Goal: Task Accomplishment & Management: Manage account settings

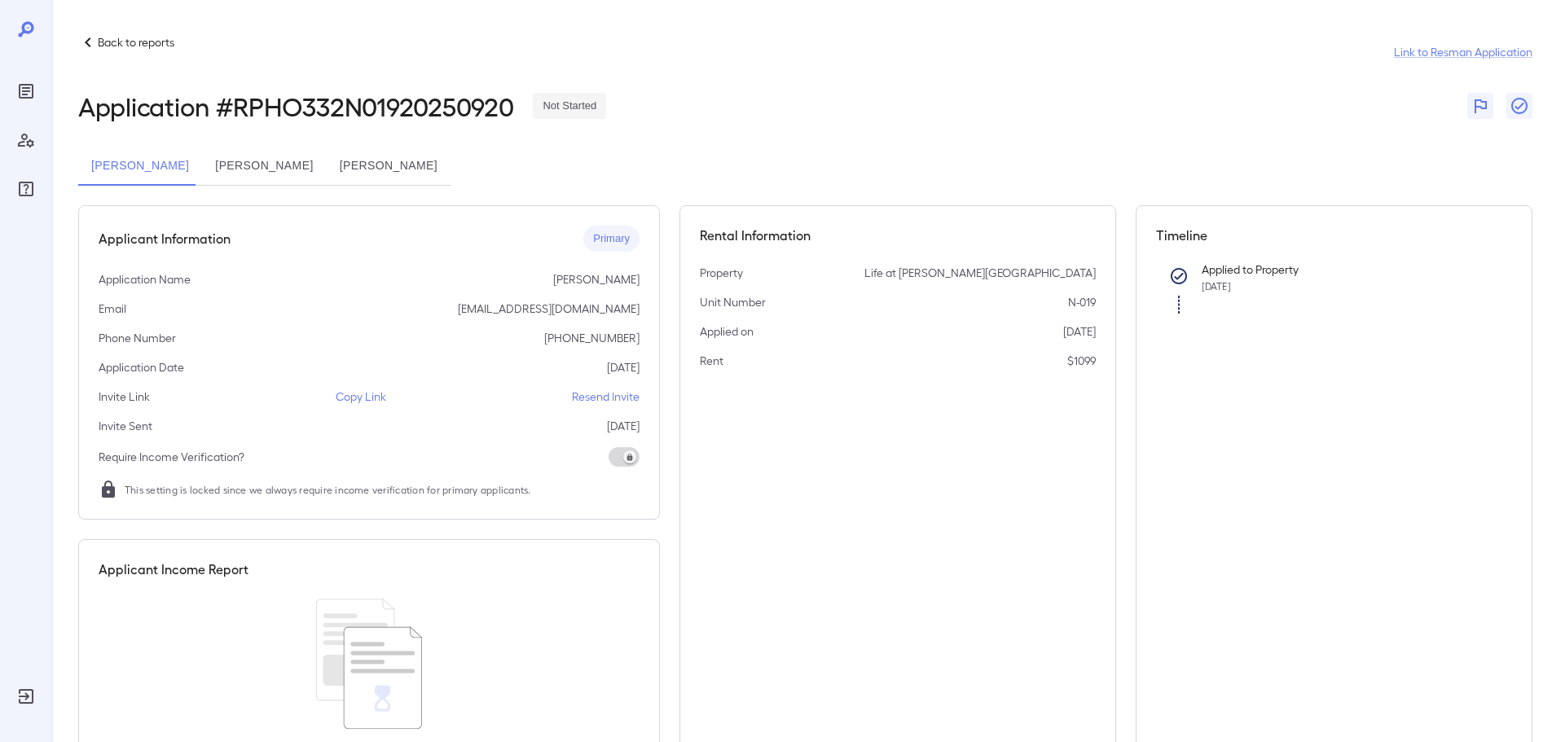
click at [142, 42] on p "Back to reports" at bounding box center [136, 42] width 77 height 16
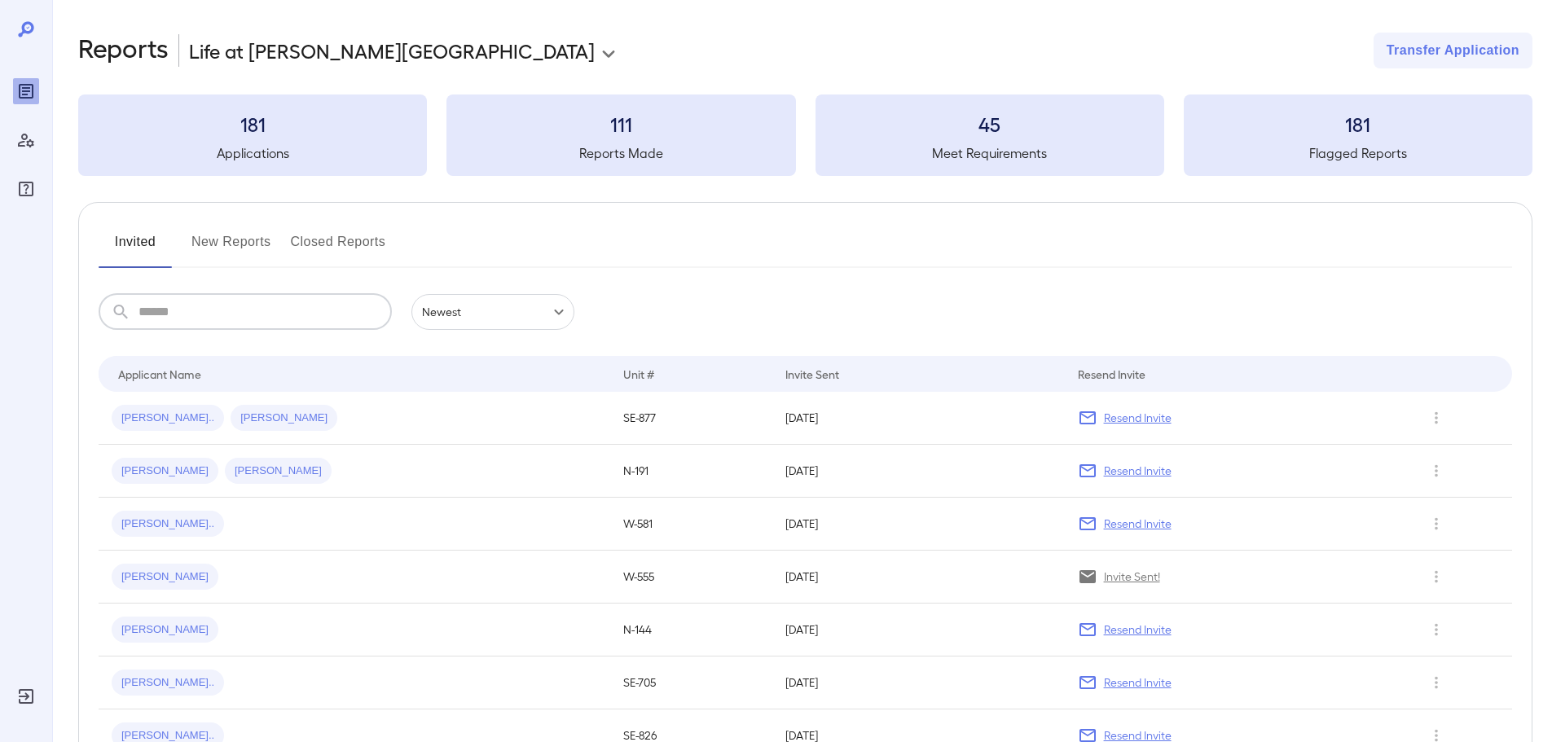
click at [177, 312] on input "text" at bounding box center [265, 312] width 253 height 36
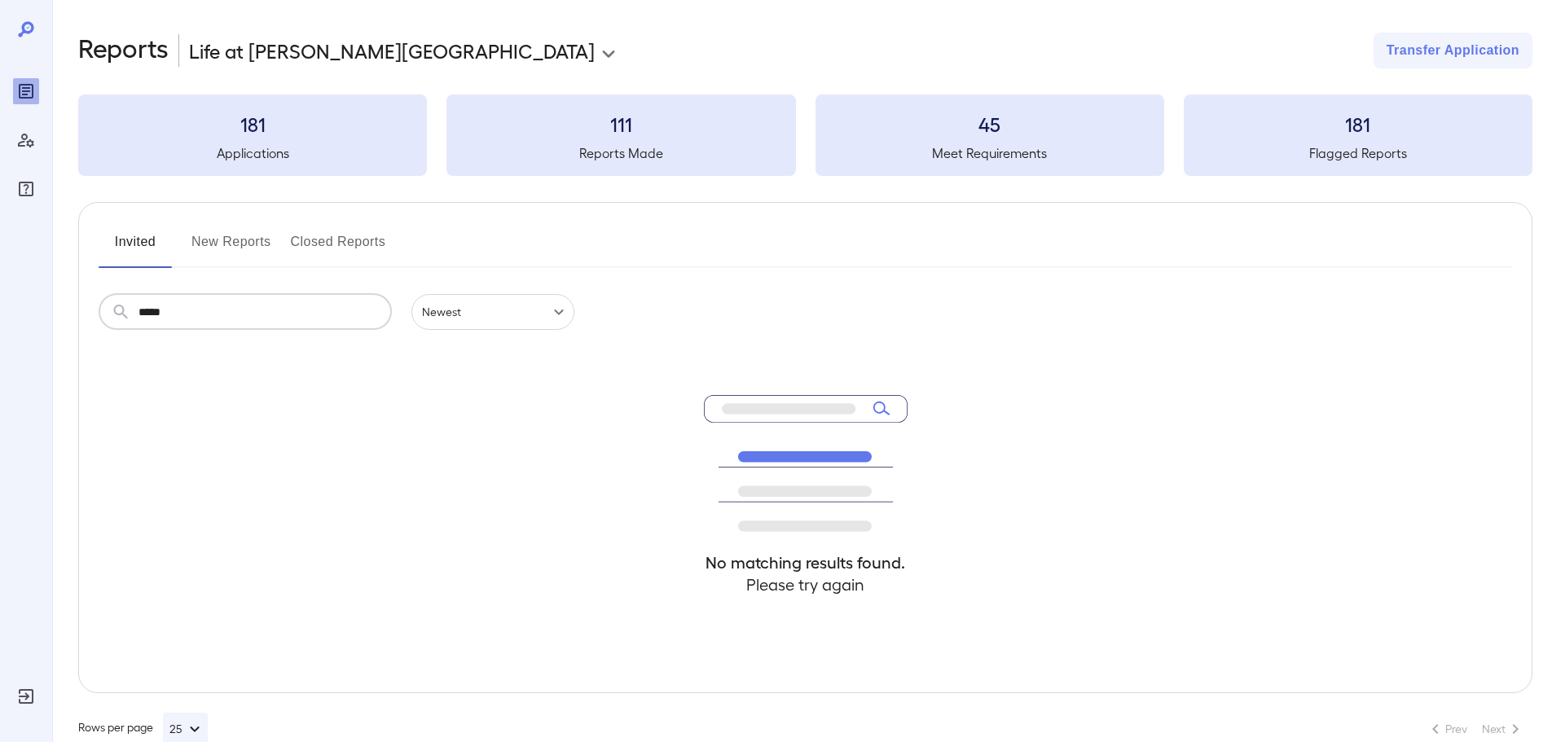
type input "*****"
click at [234, 244] on button "New Reports" at bounding box center [231, 248] width 80 height 39
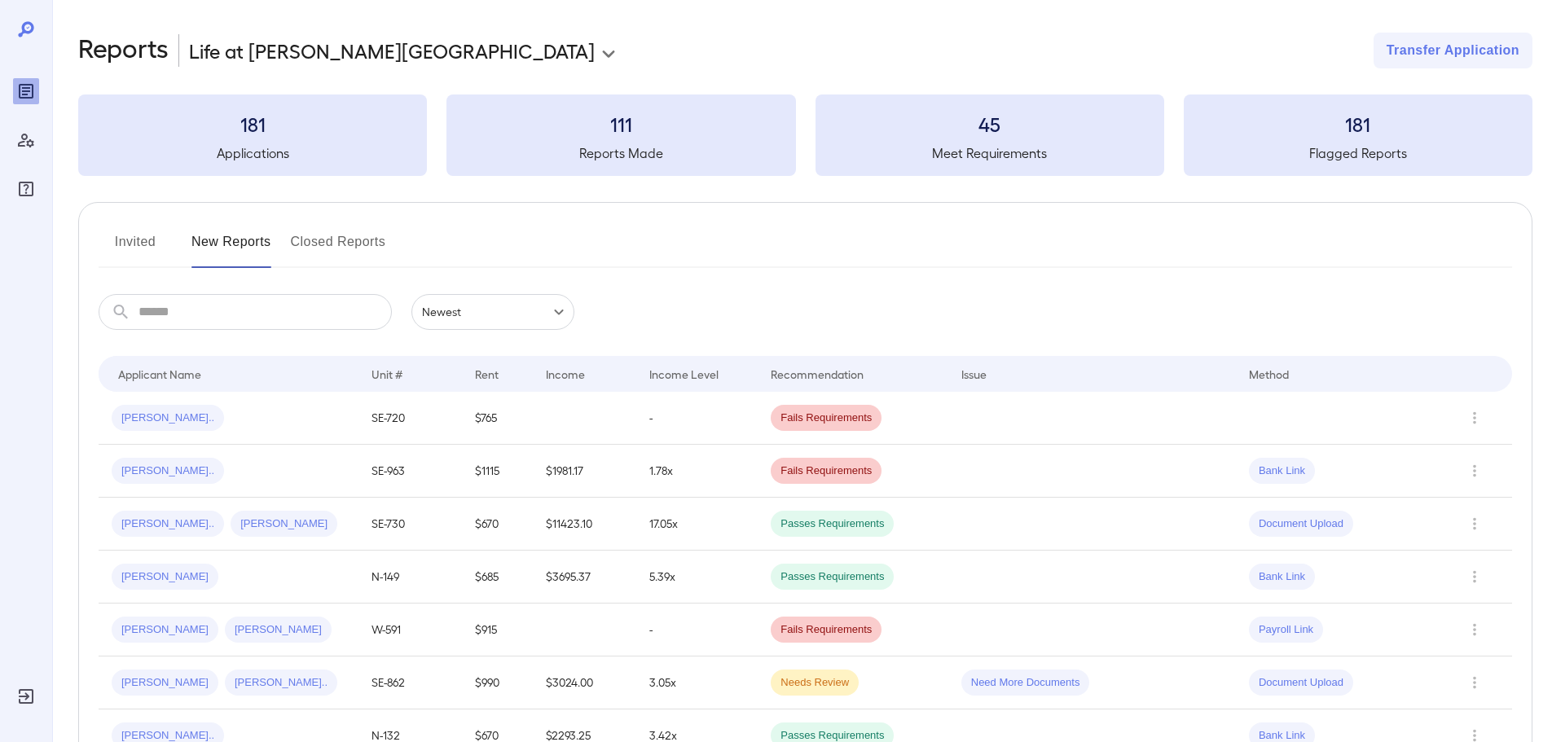
click at [204, 308] on input "text" at bounding box center [265, 312] width 253 height 36
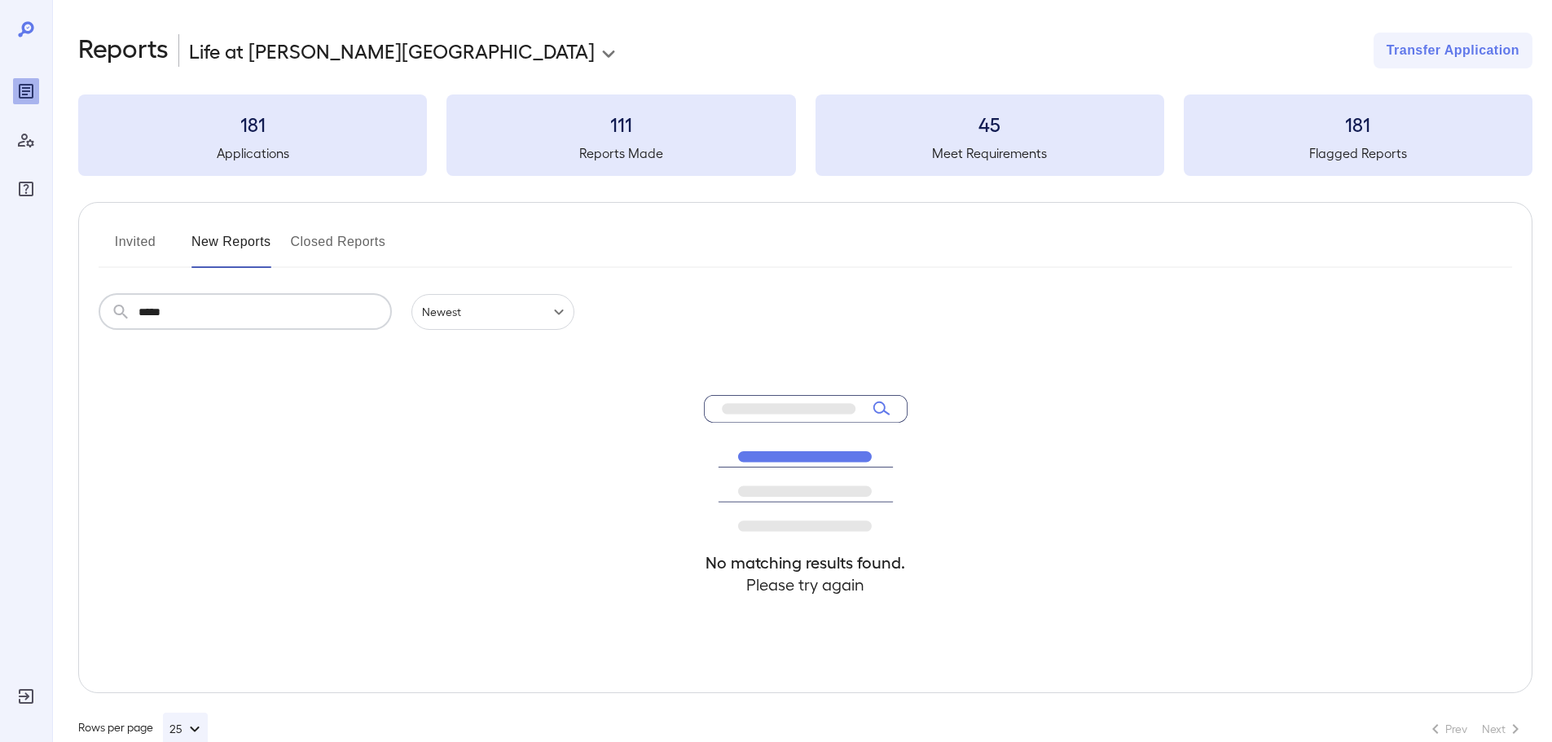
type input "*****"
click at [117, 245] on button "Invited" at bounding box center [135, 248] width 73 height 39
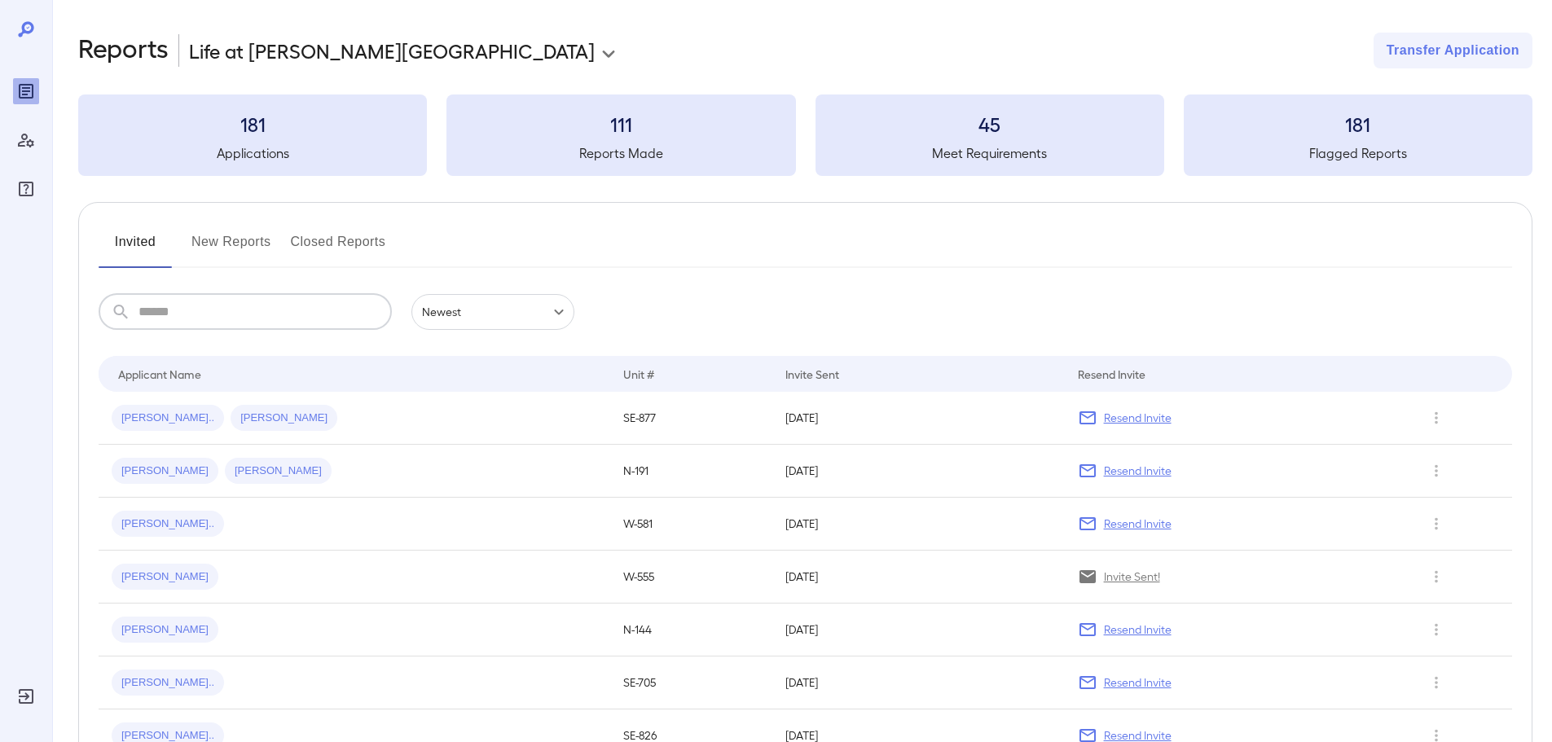
click at [217, 328] on input "text" at bounding box center [265, 312] width 253 height 36
click at [222, 231] on button "New Reports" at bounding box center [231, 248] width 80 height 39
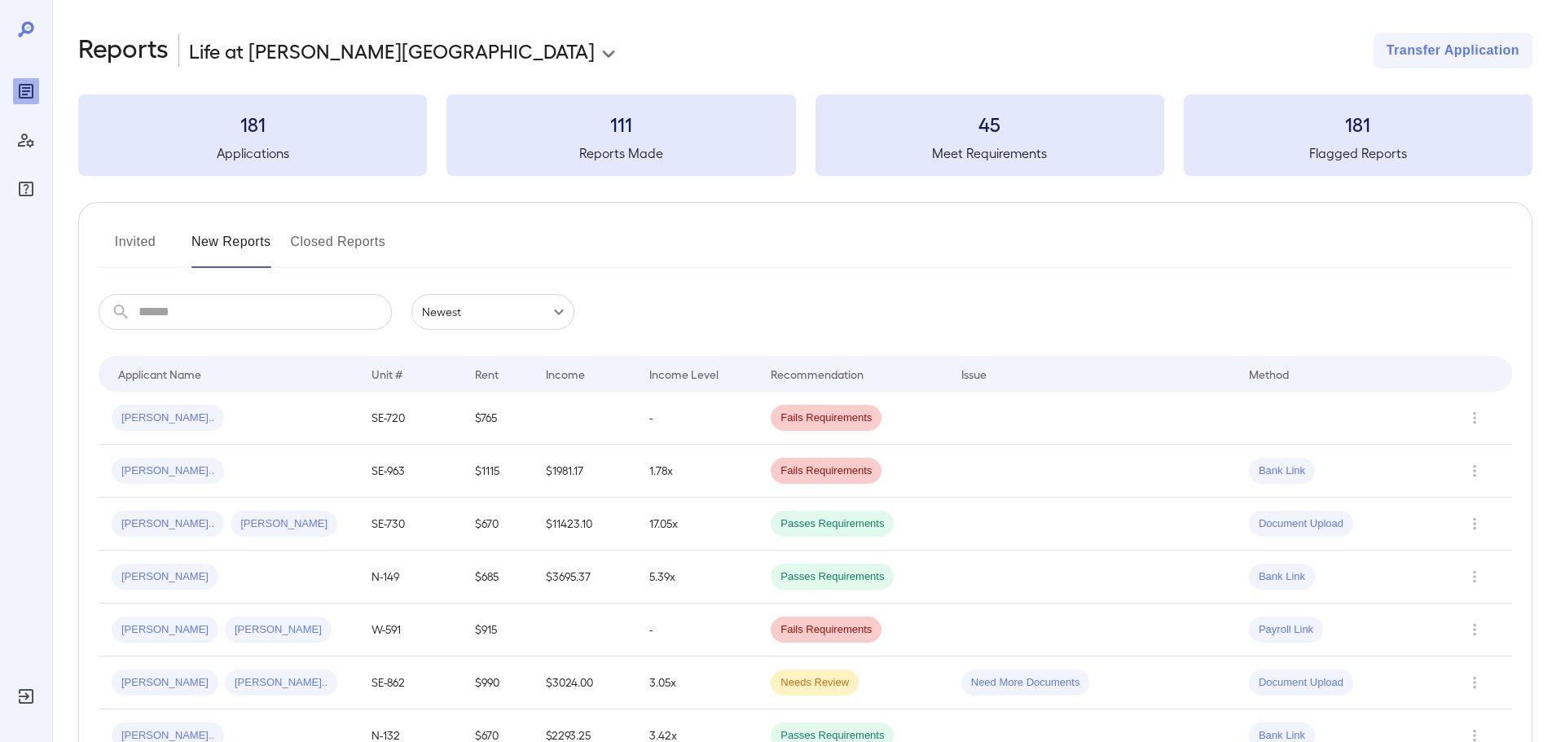
click at [157, 253] on button "Invited" at bounding box center [135, 248] width 73 height 39
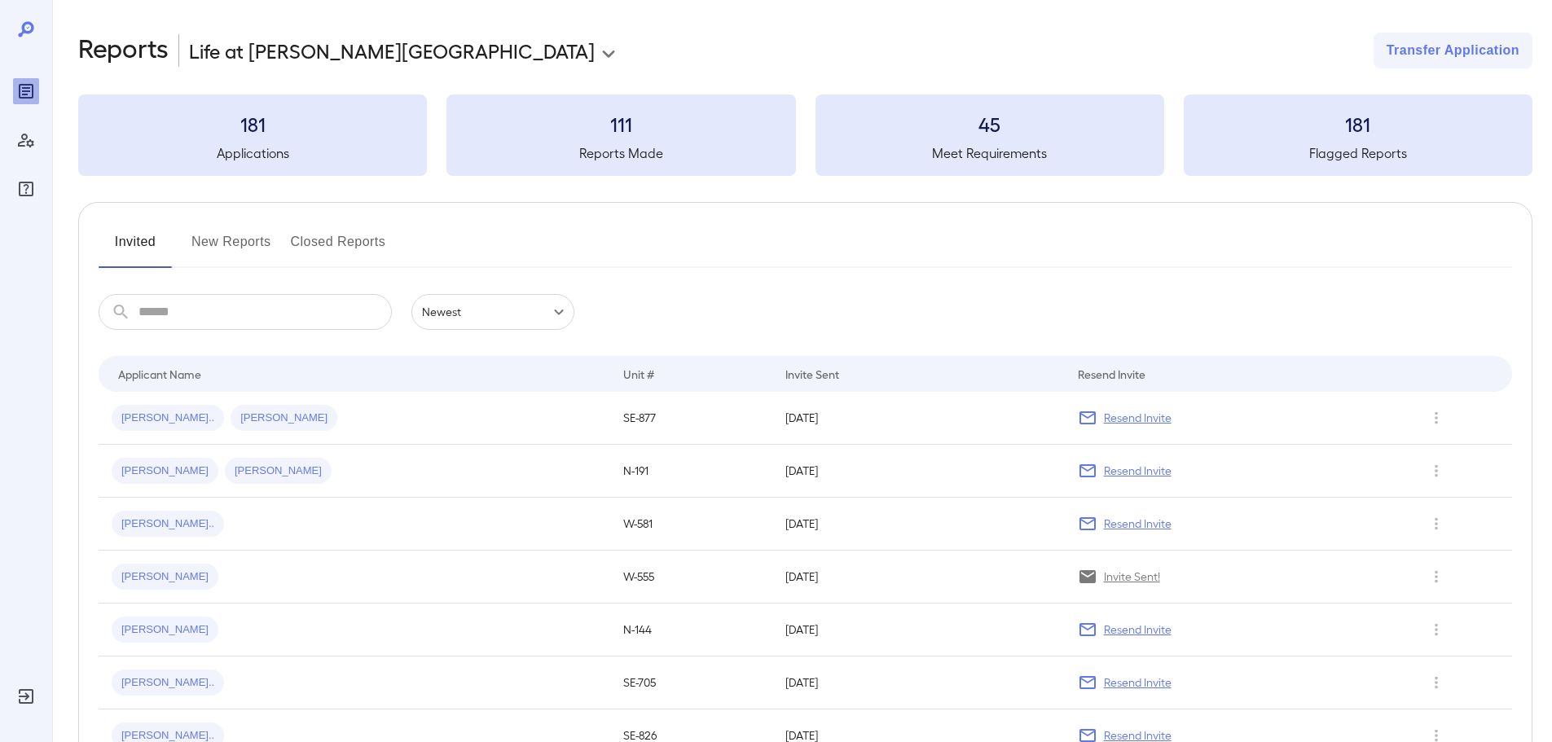
click at [201, 237] on button "New Reports" at bounding box center [231, 248] width 80 height 39
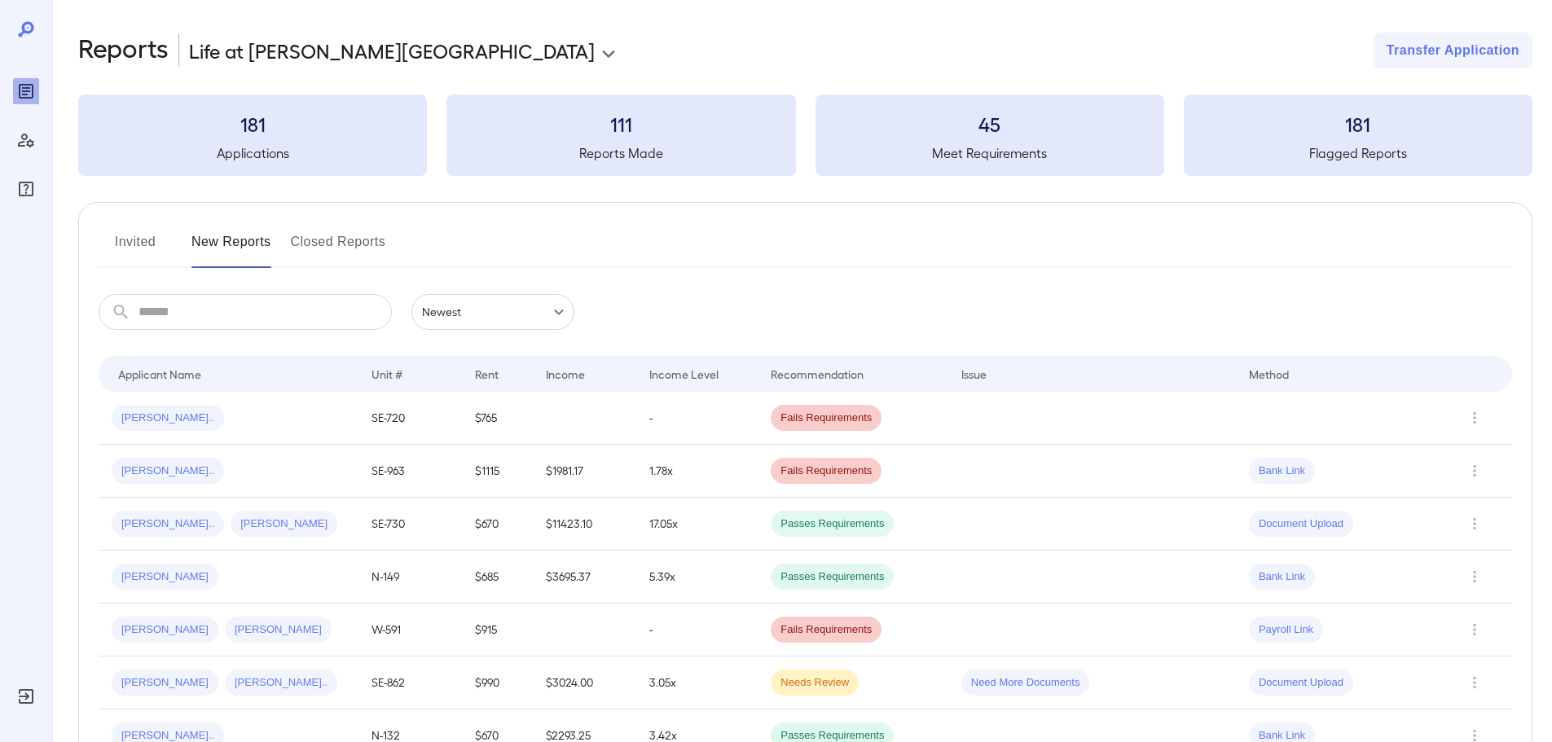
click at [200, 319] on input "text" at bounding box center [265, 312] width 253 height 36
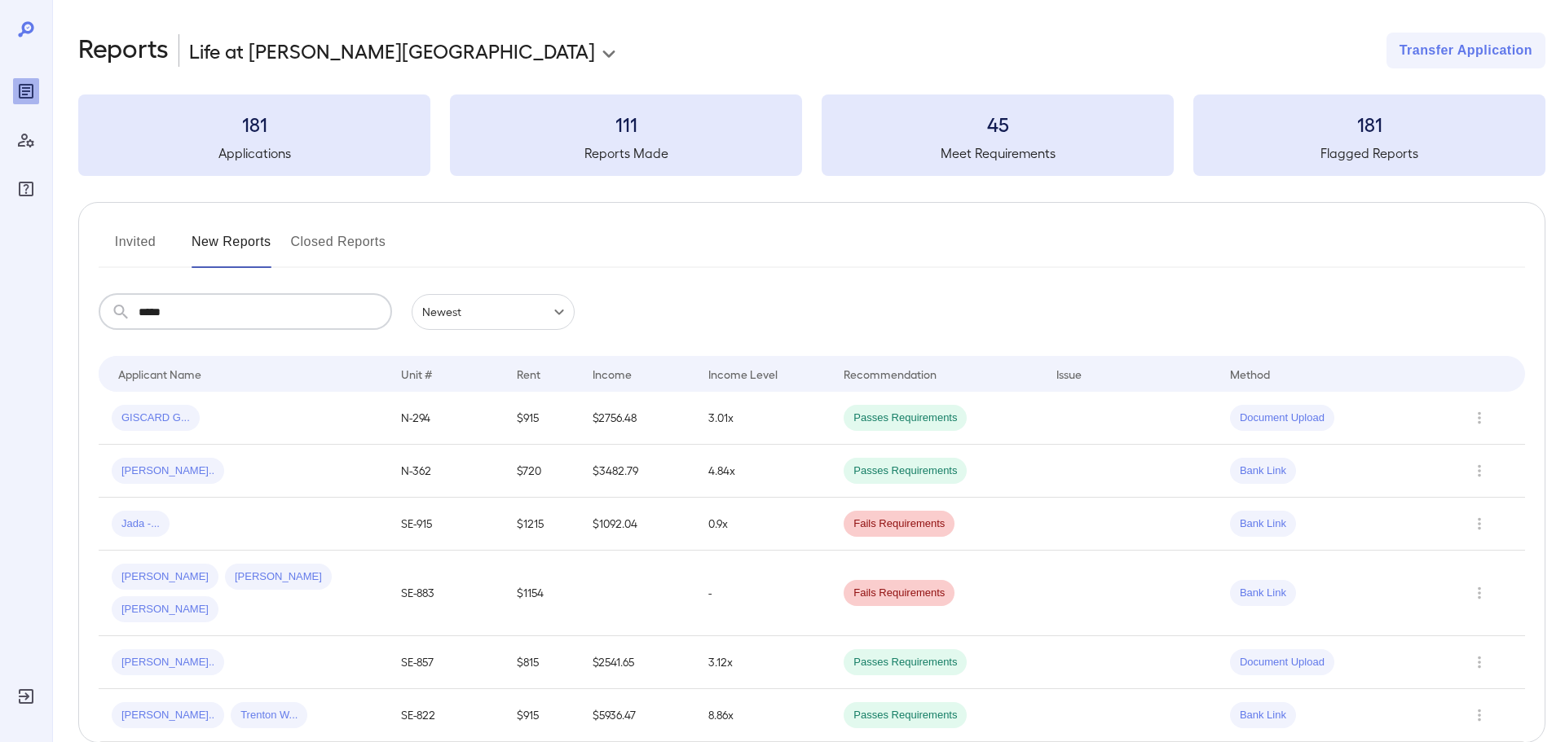
type input "*****"
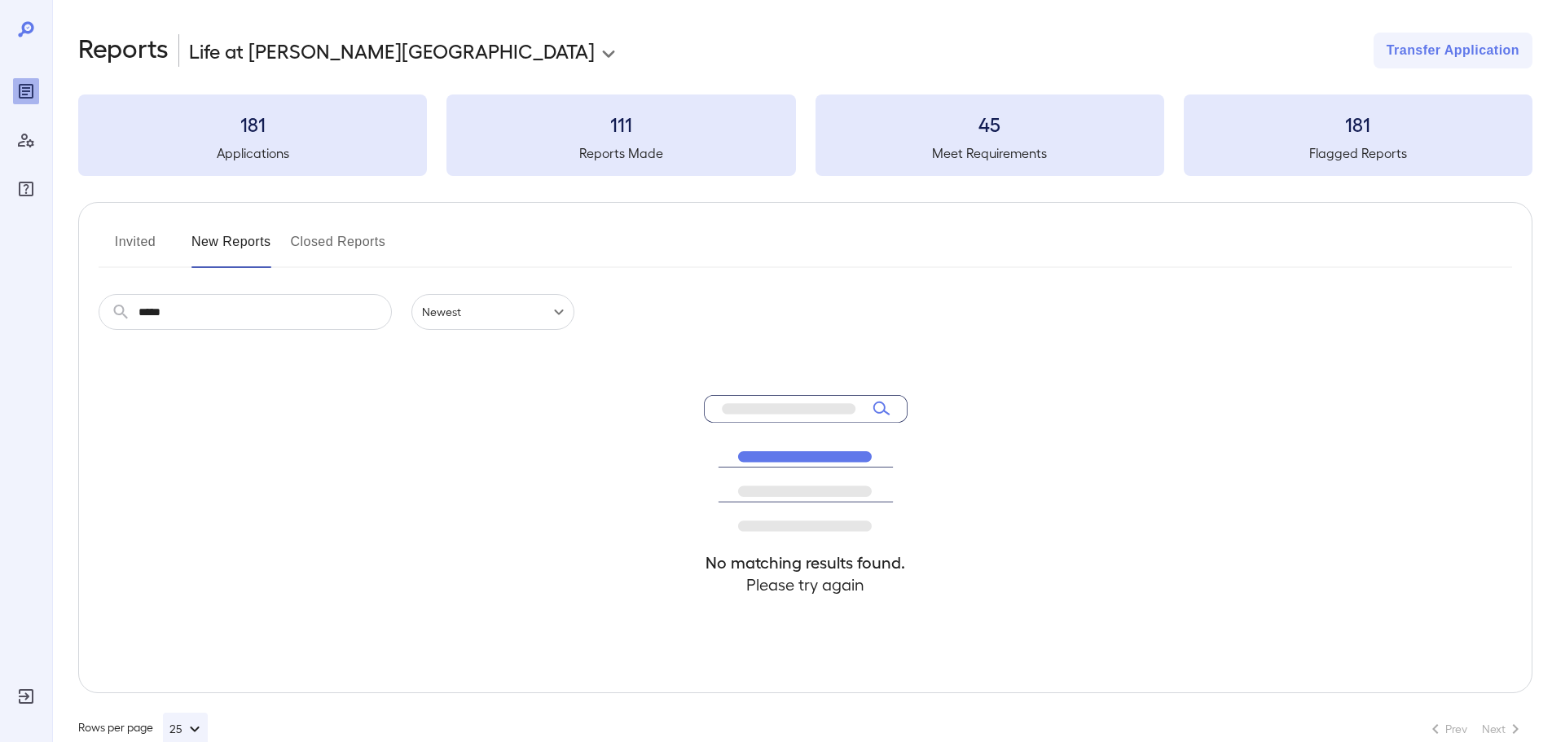
click at [128, 259] on button "Invited" at bounding box center [135, 248] width 73 height 39
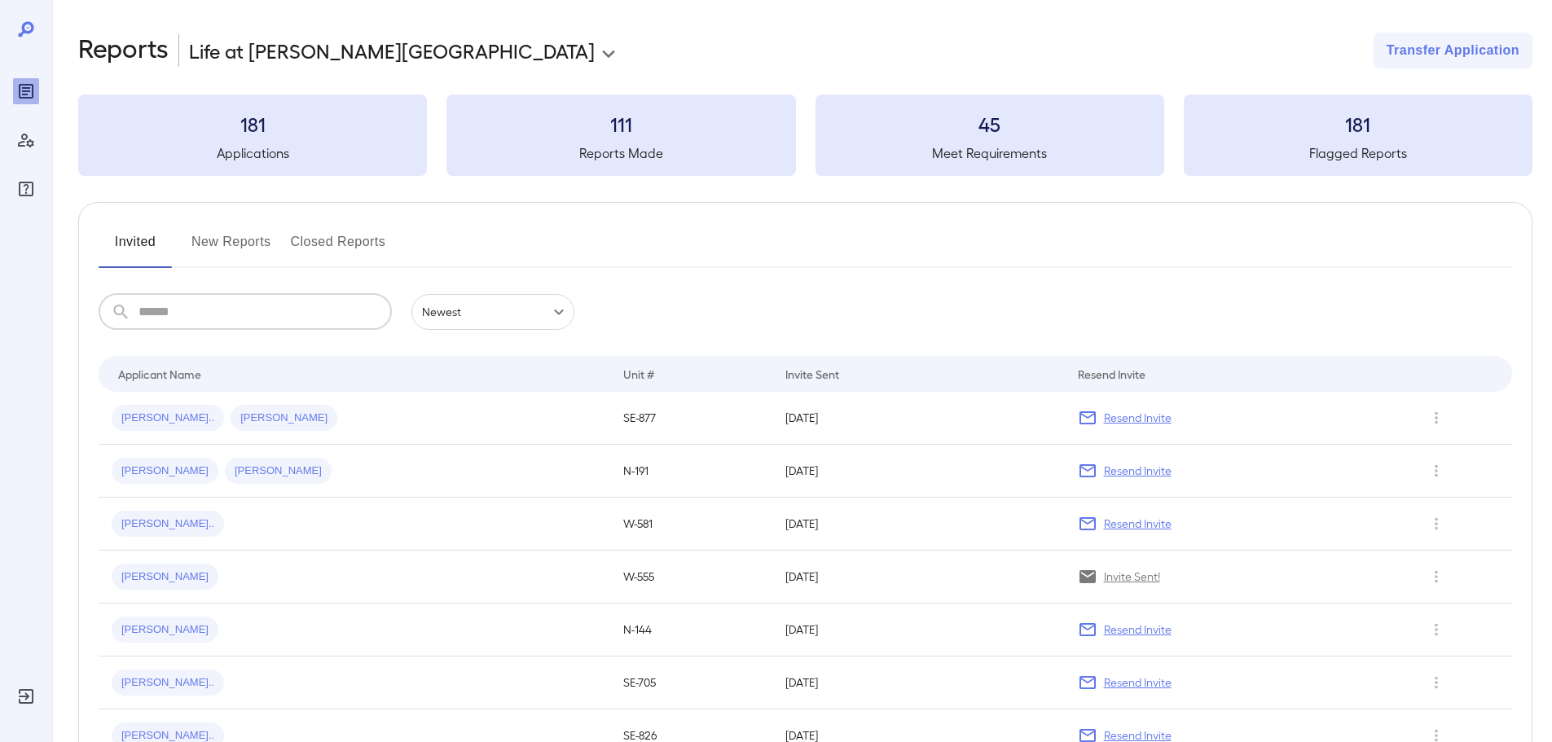
click at [184, 308] on input "text" at bounding box center [265, 312] width 253 height 36
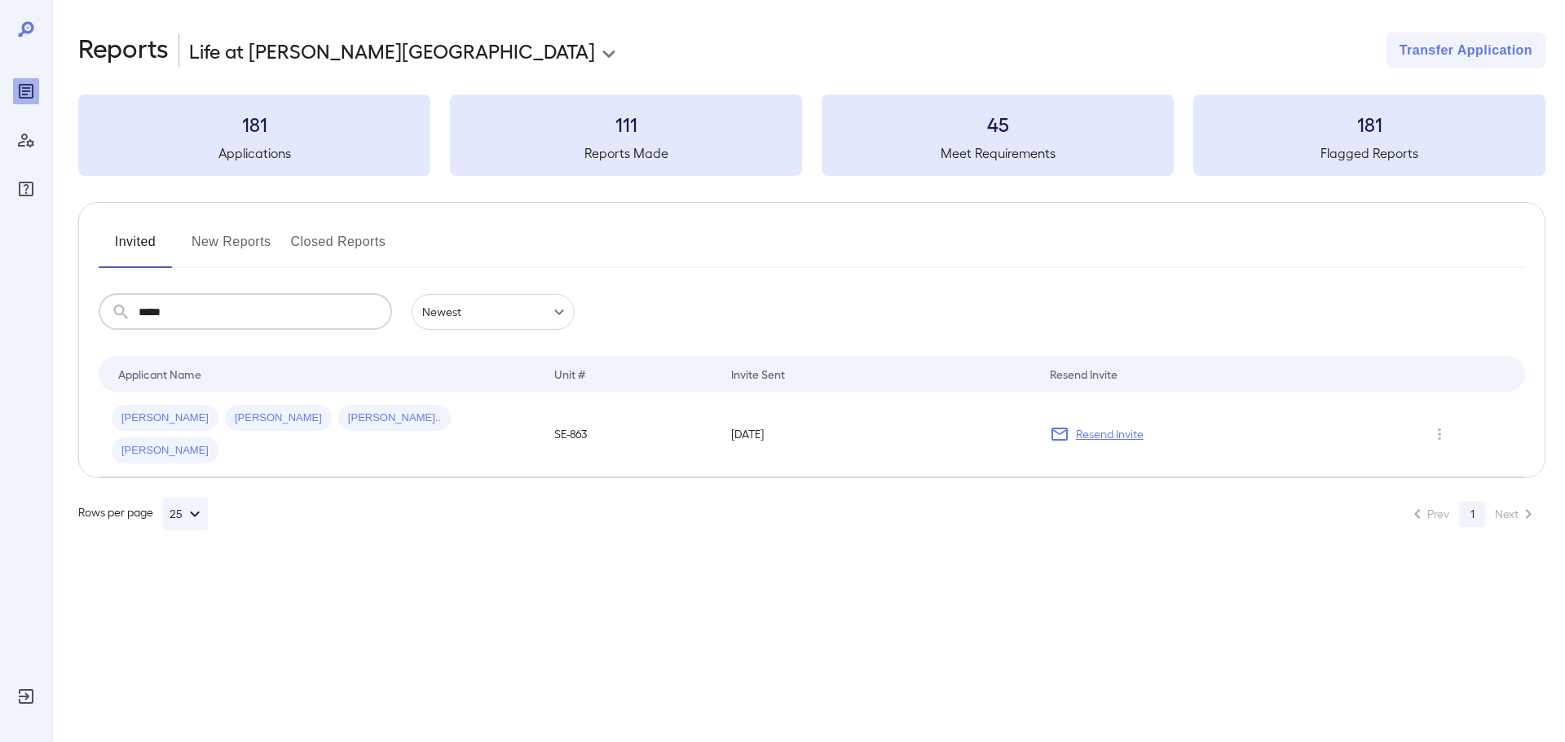
type input "*****"
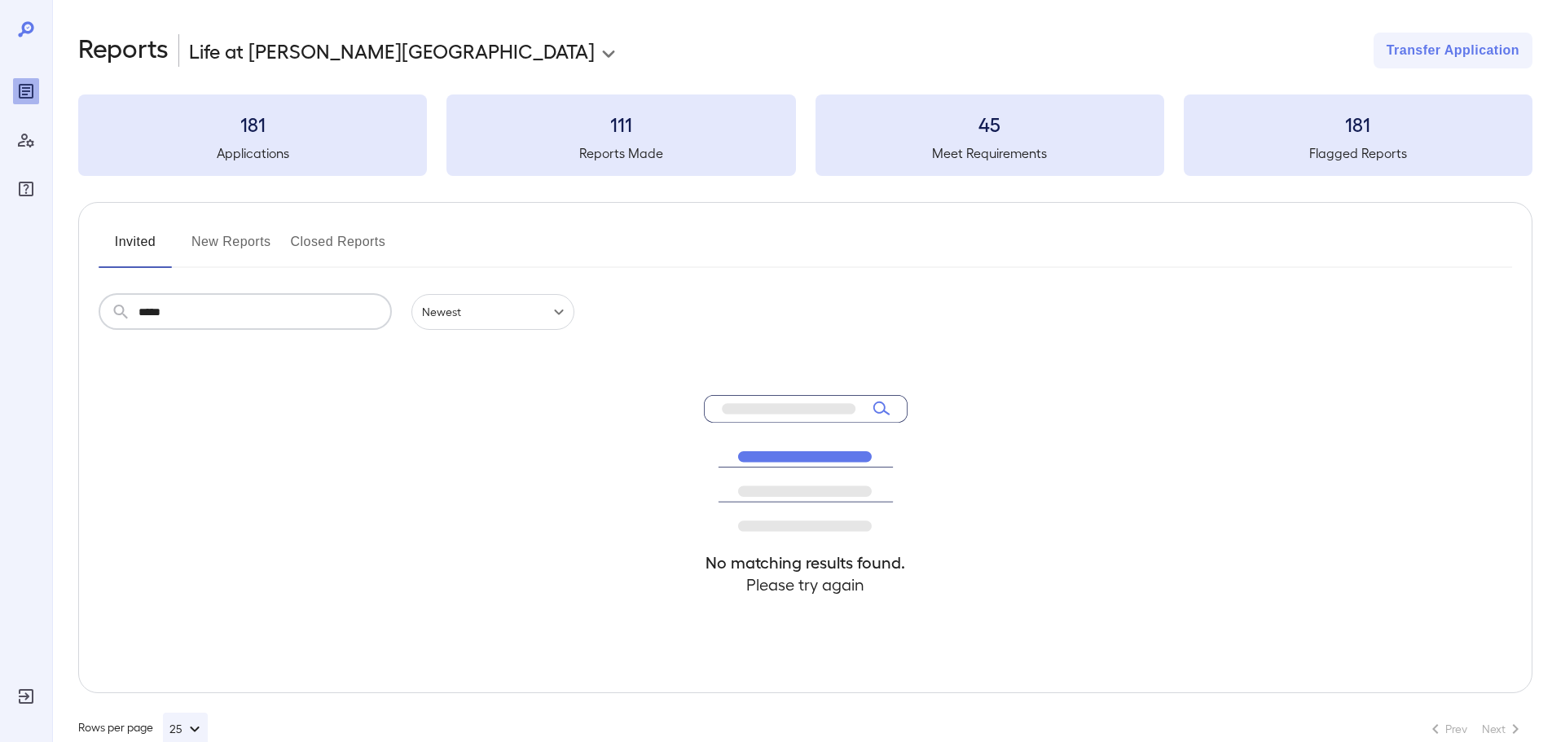
click at [235, 235] on button "New Reports" at bounding box center [231, 248] width 80 height 39
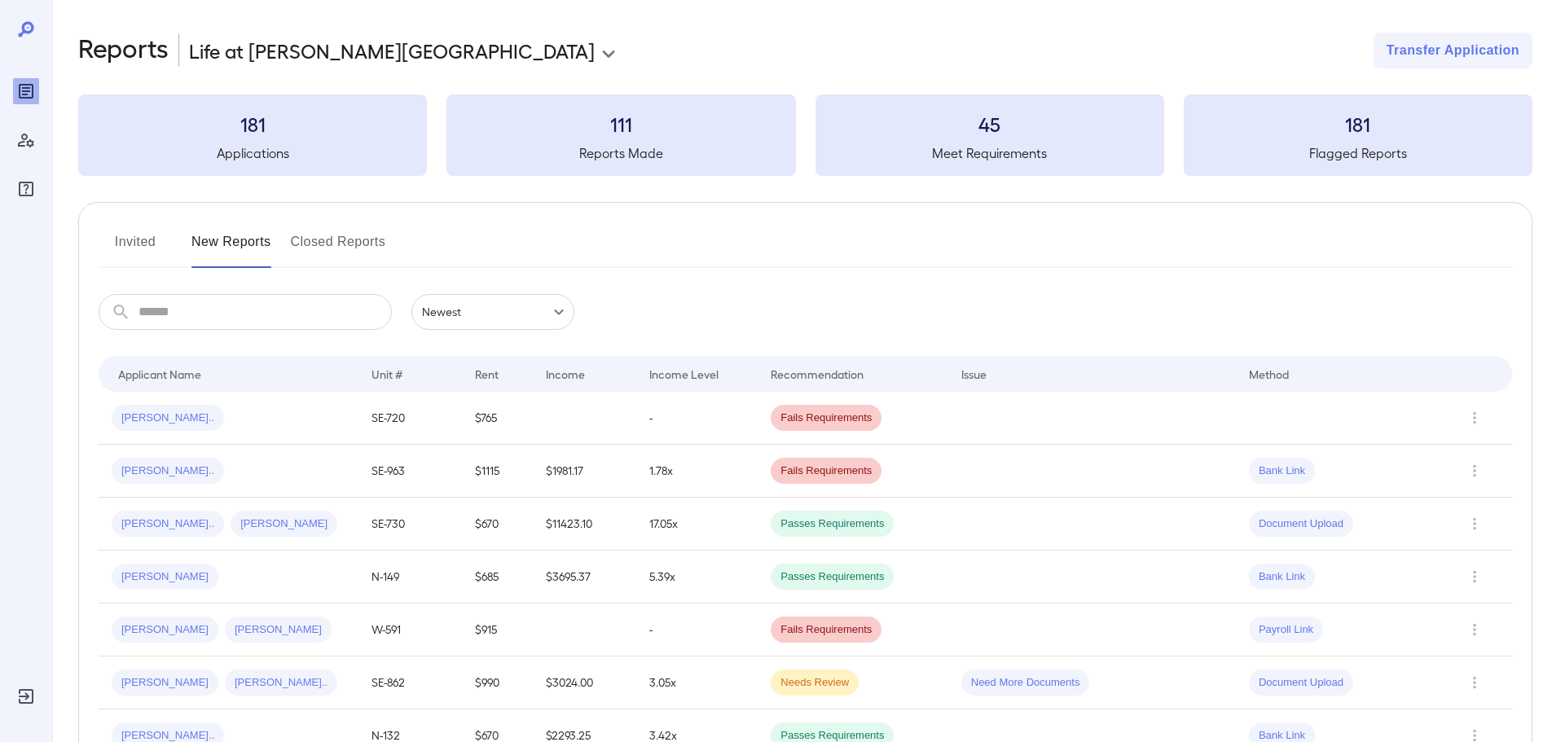
click at [135, 245] on button "Invited" at bounding box center [135, 248] width 73 height 39
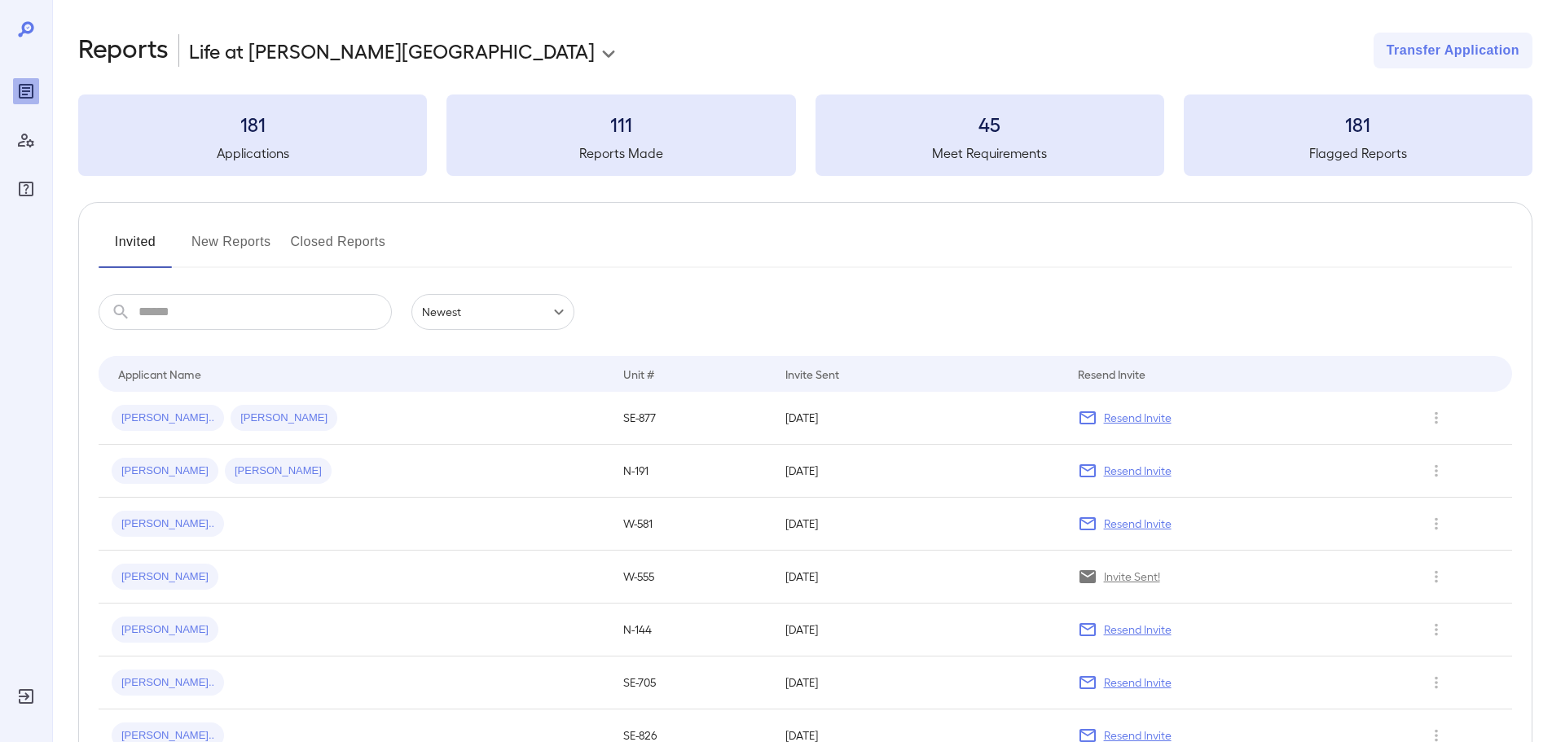
click at [245, 243] on button "New Reports" at bounding box center [231, 248] width 80 height 39
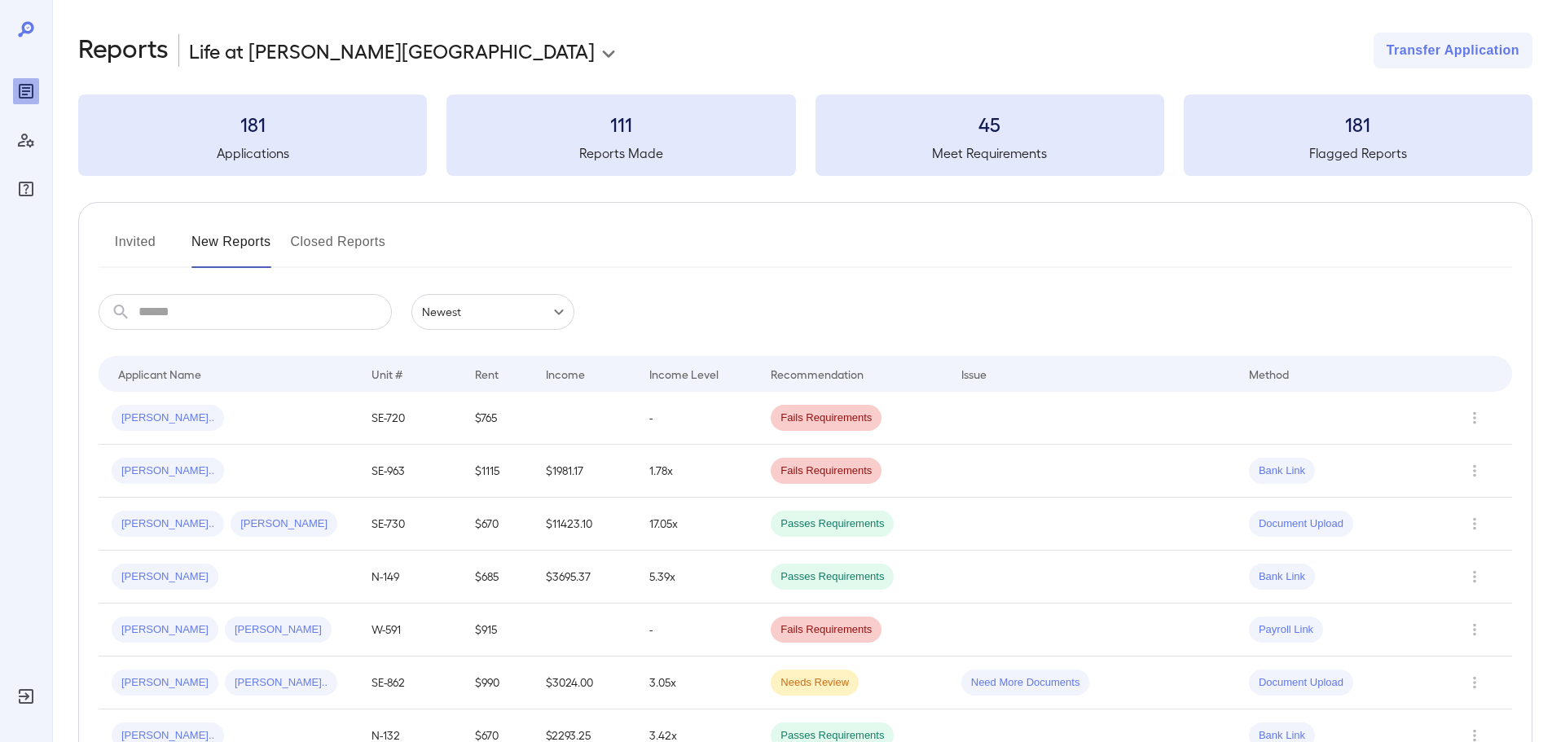
click at [160, 244] on button "Invited" at bounding box center [135, 248] width 73 height 39
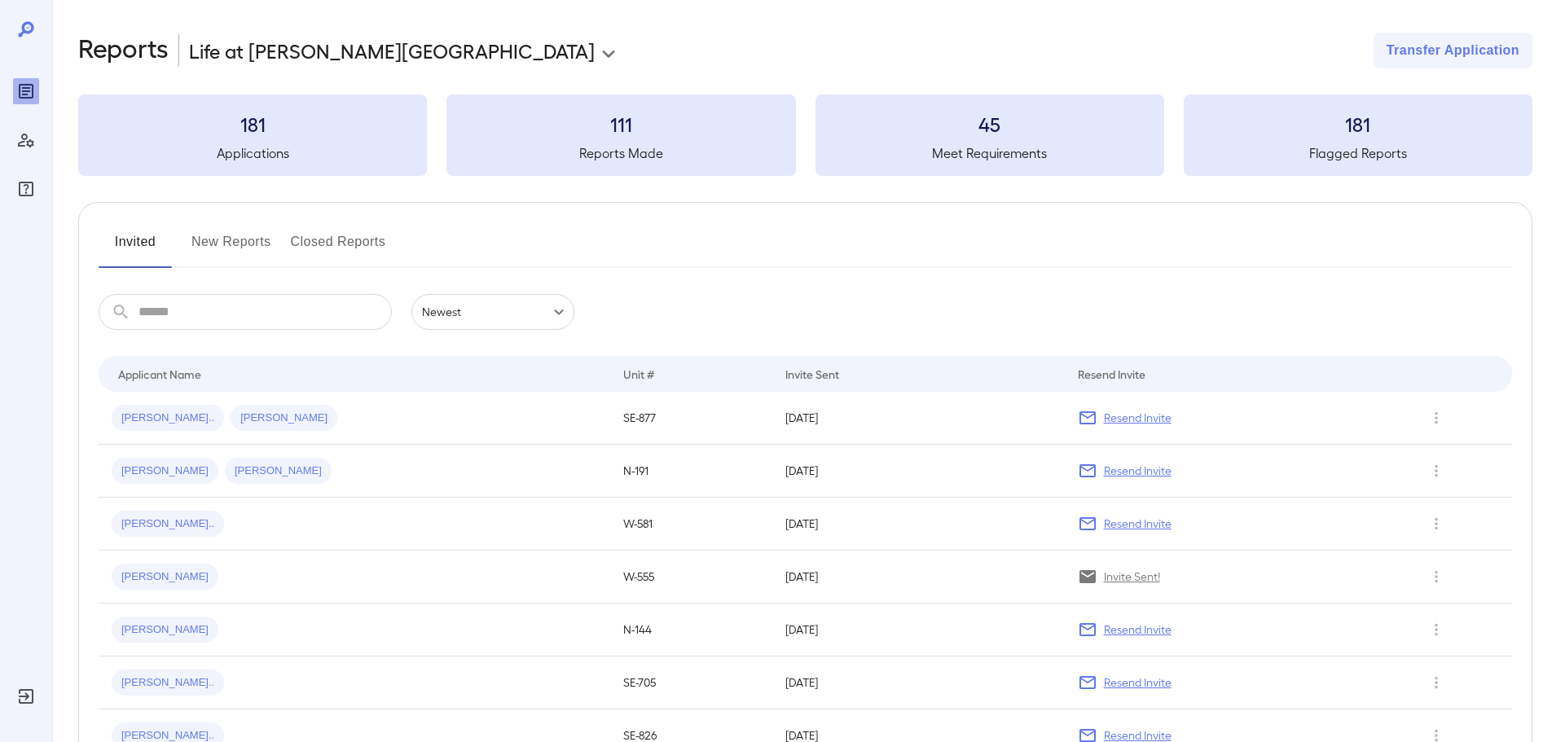
click at [219, 240] on button "New Reports" at bounding box center [231, 248] width 80 height 39
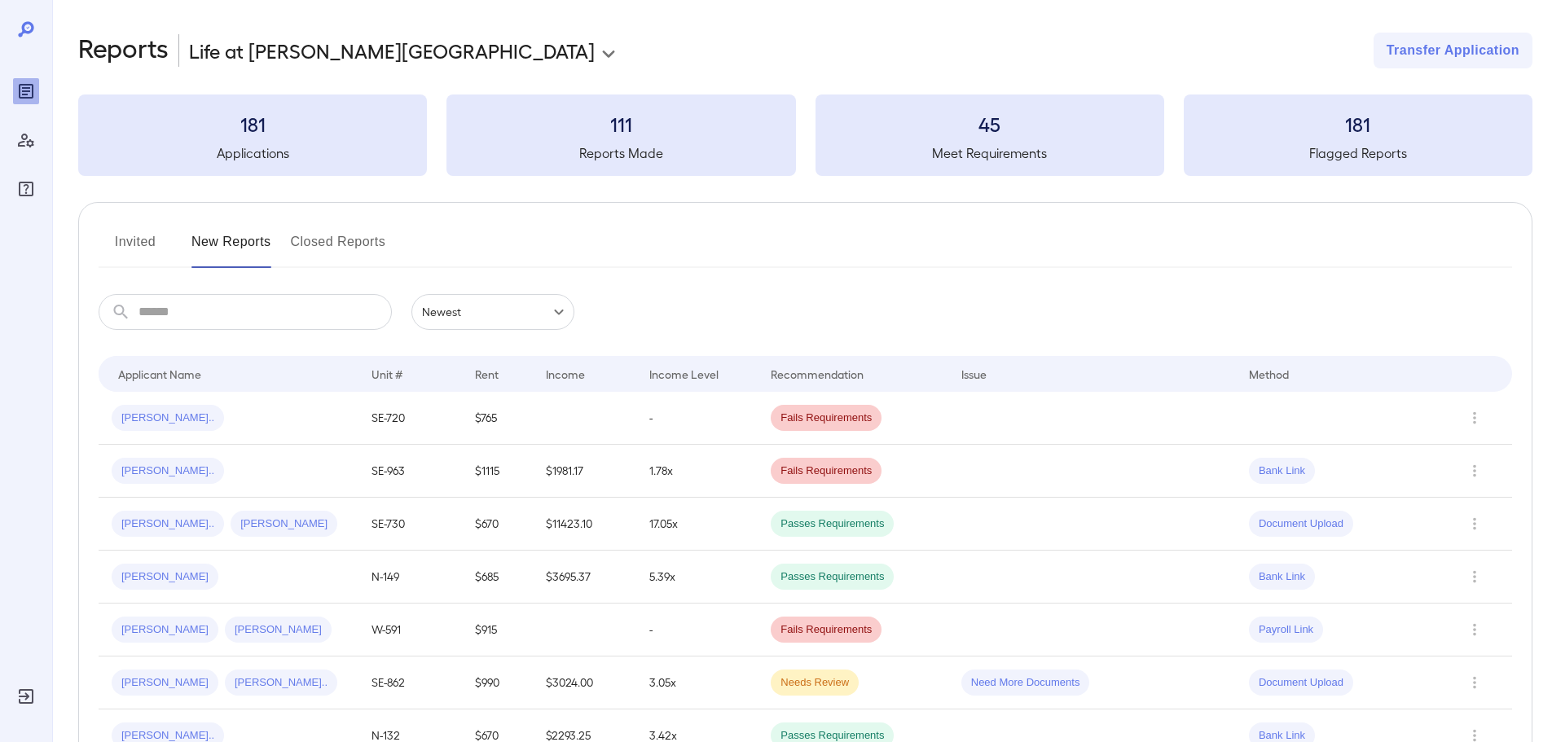
click at [161, 234] on button "Invited" at bounding box center [135, 248] width 73 height 39
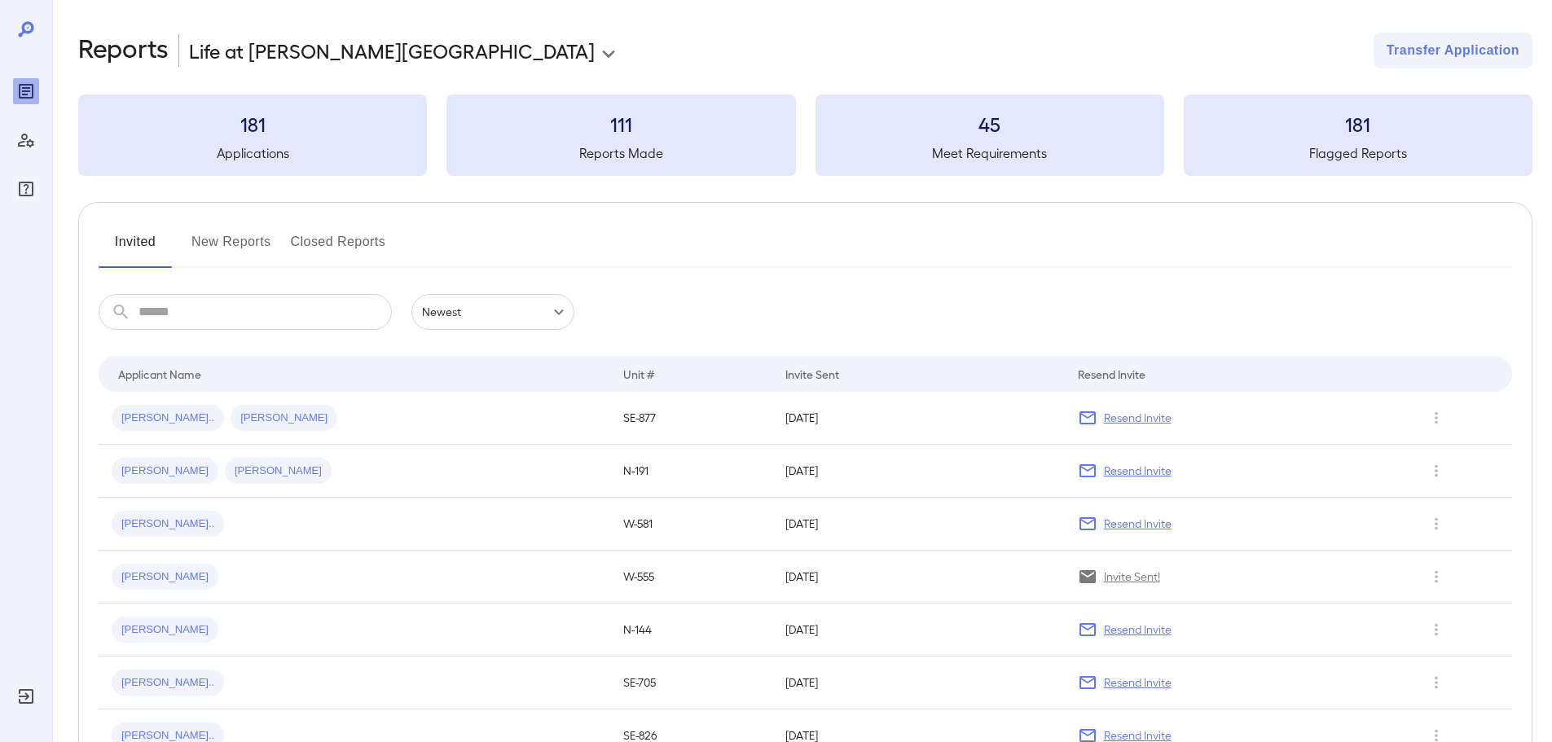
click at [218, 249] on button "New Reports" at bounding box center [231, 248] width 80 height 39
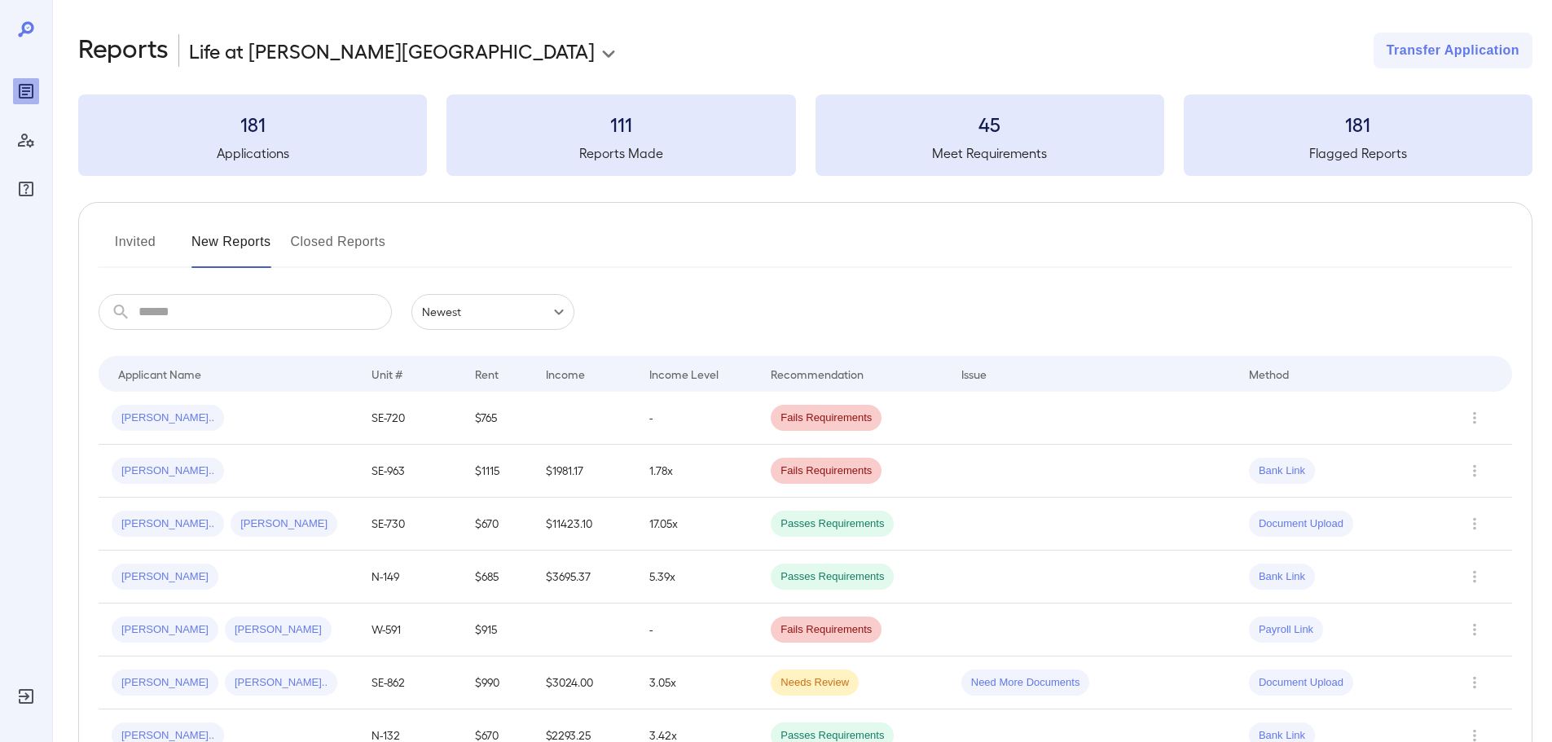
click at [227, 310] on input "text" at bounding box center [265, 312] width 253 height 36
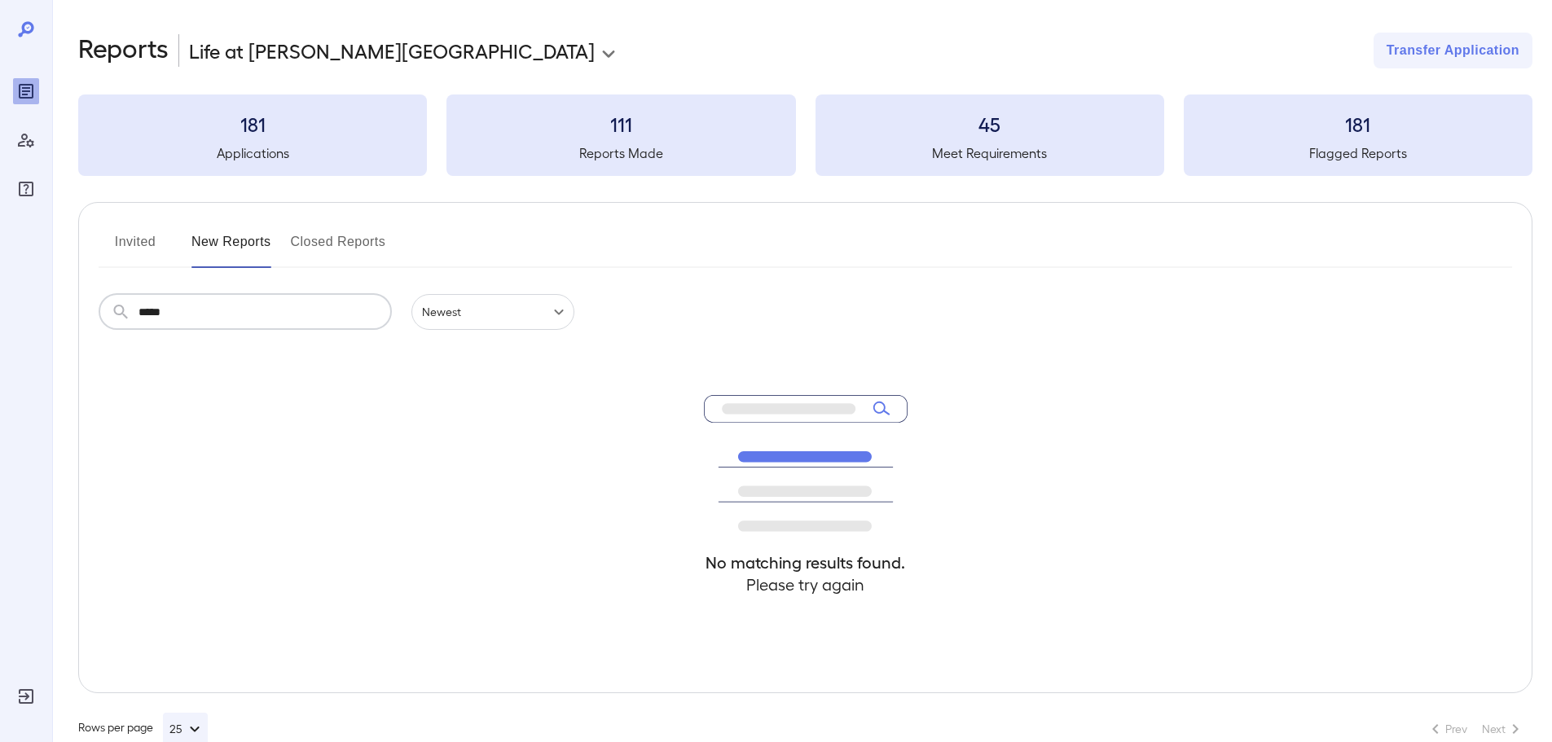
type input "*****"
click at [112, 231] on button "Invited" at bounding box center [135, 248] width 73 height 39
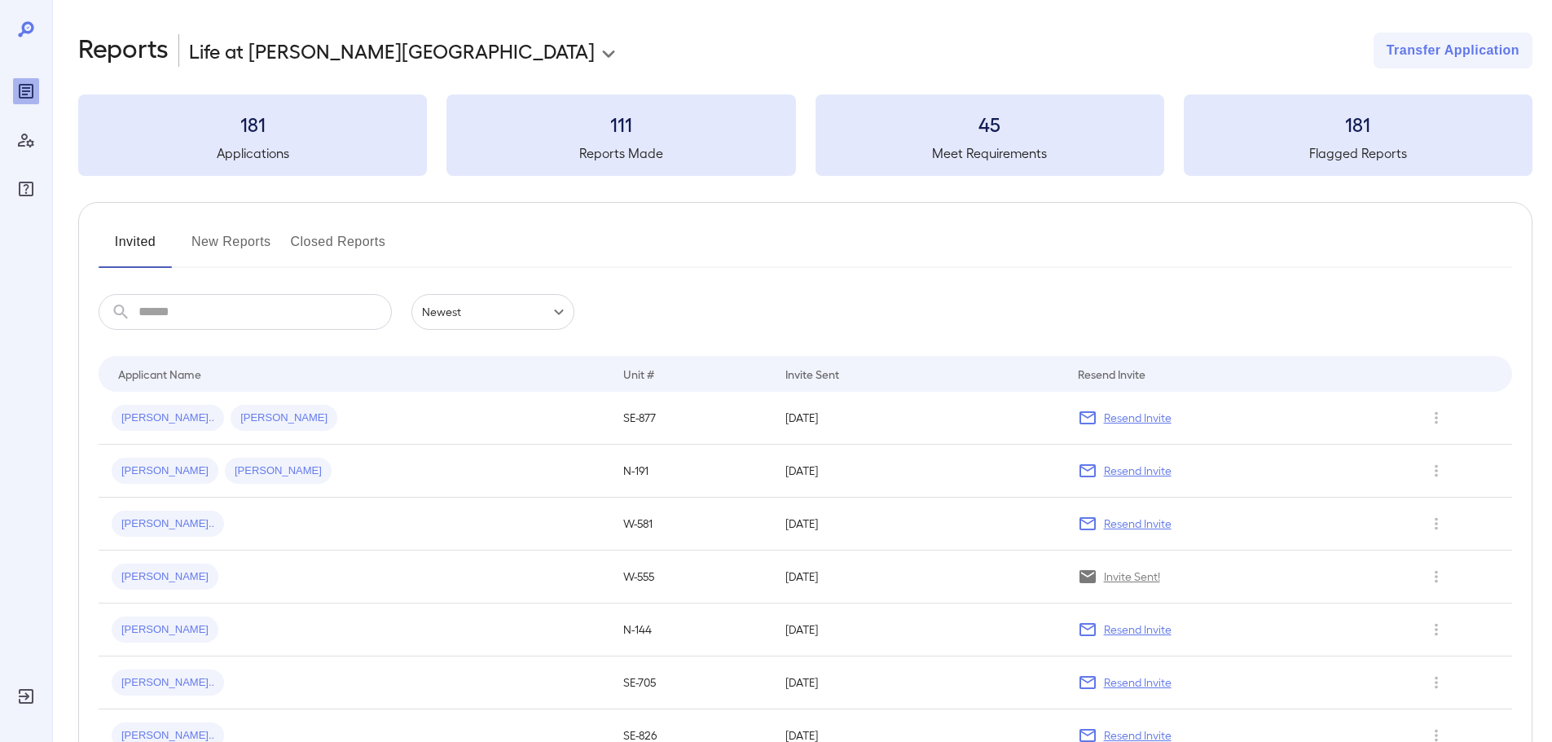
click at [186, 310] on input "text" at bounding box center [265, 312] width 253 height 36
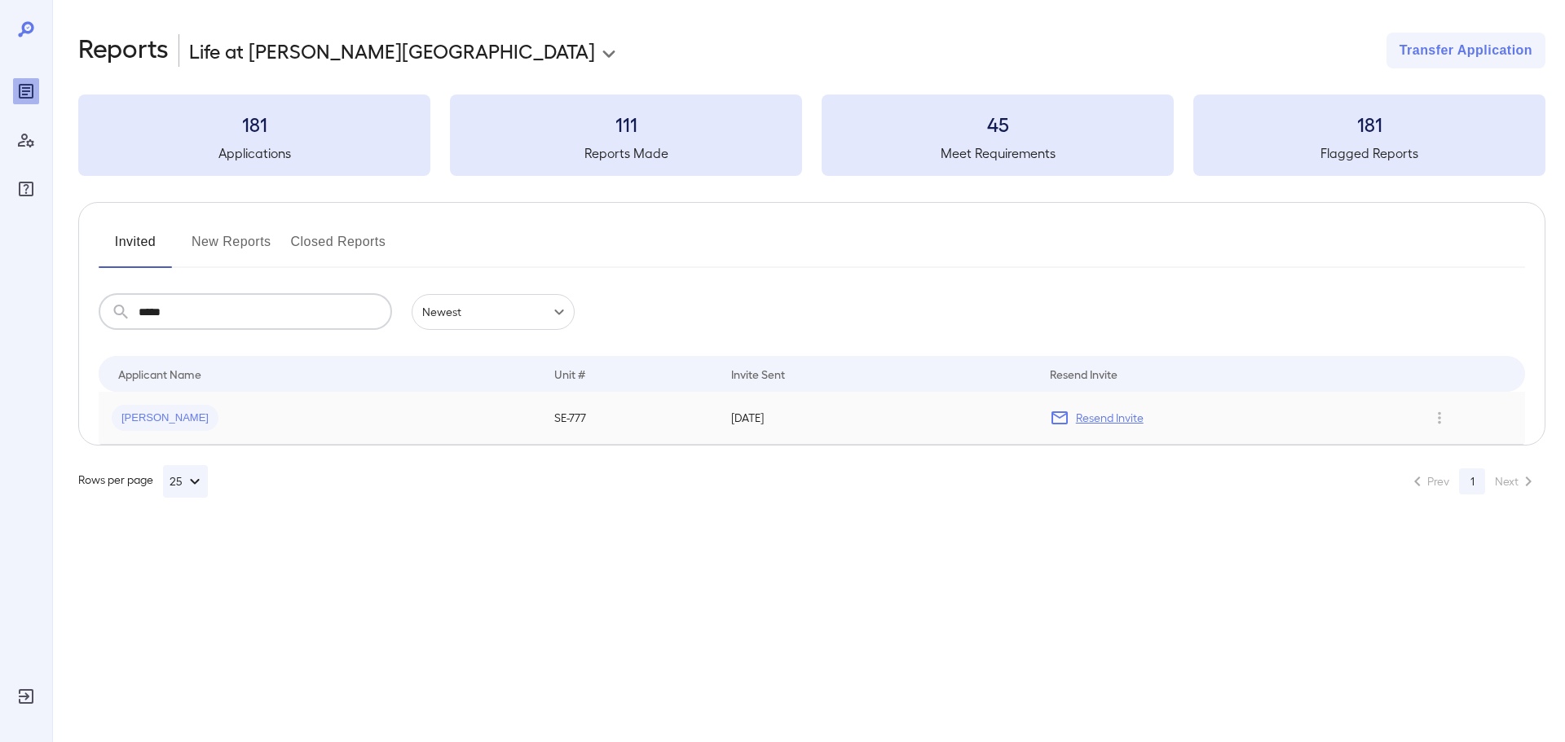
type input "*****"
click at [288, 407] on div "[PERSON_NAME]" at bounding box center [320, 418] width 416 height 26
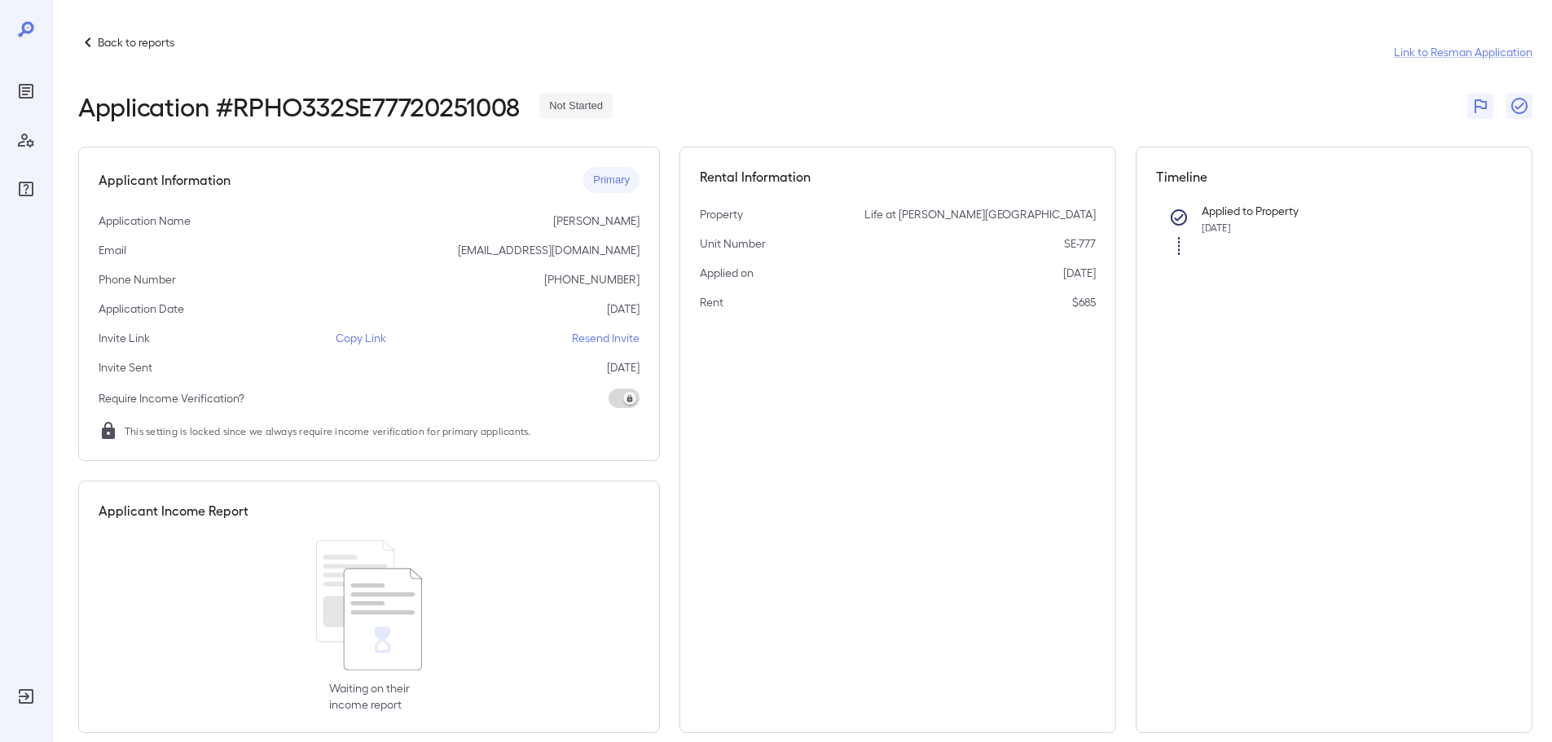
click at [96, 46] on icon at bounding box center [88, 43] width 20 height 20
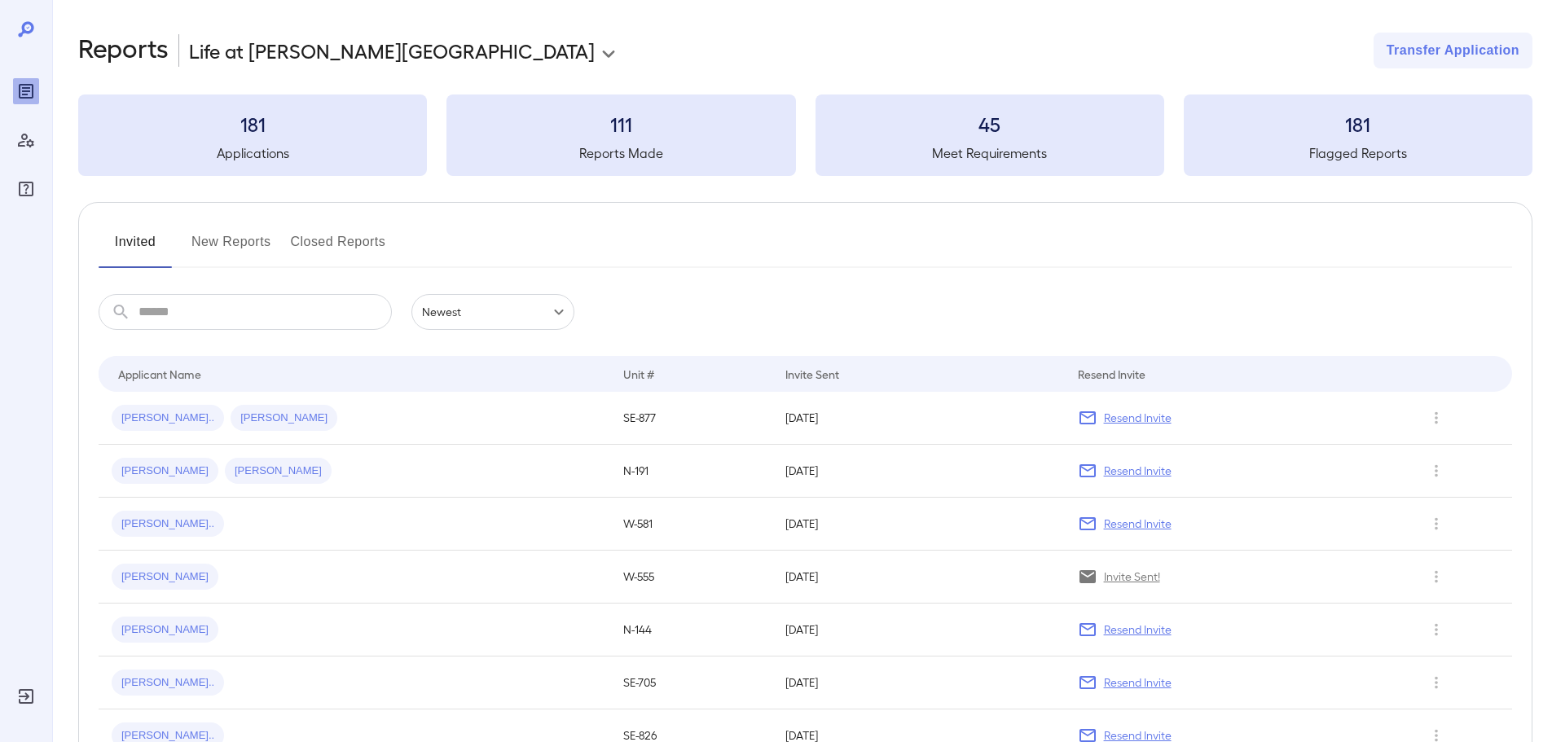
click at [333, 238] on button "Closed Reports" at bounding box center [338, 248] width 95 height 39
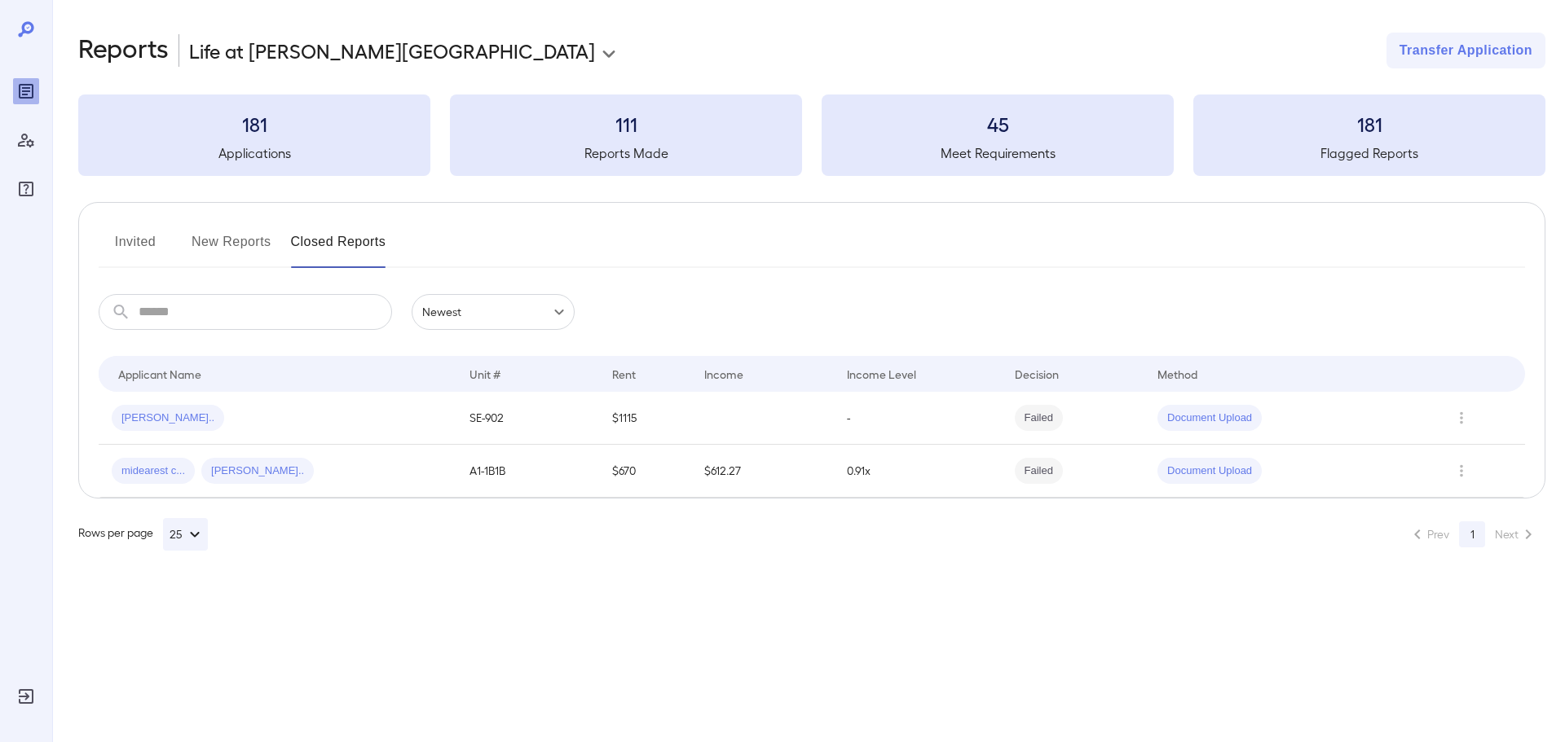
click at [235, 317] on input "text" at bounding box center [265, 312] width 253 height 36
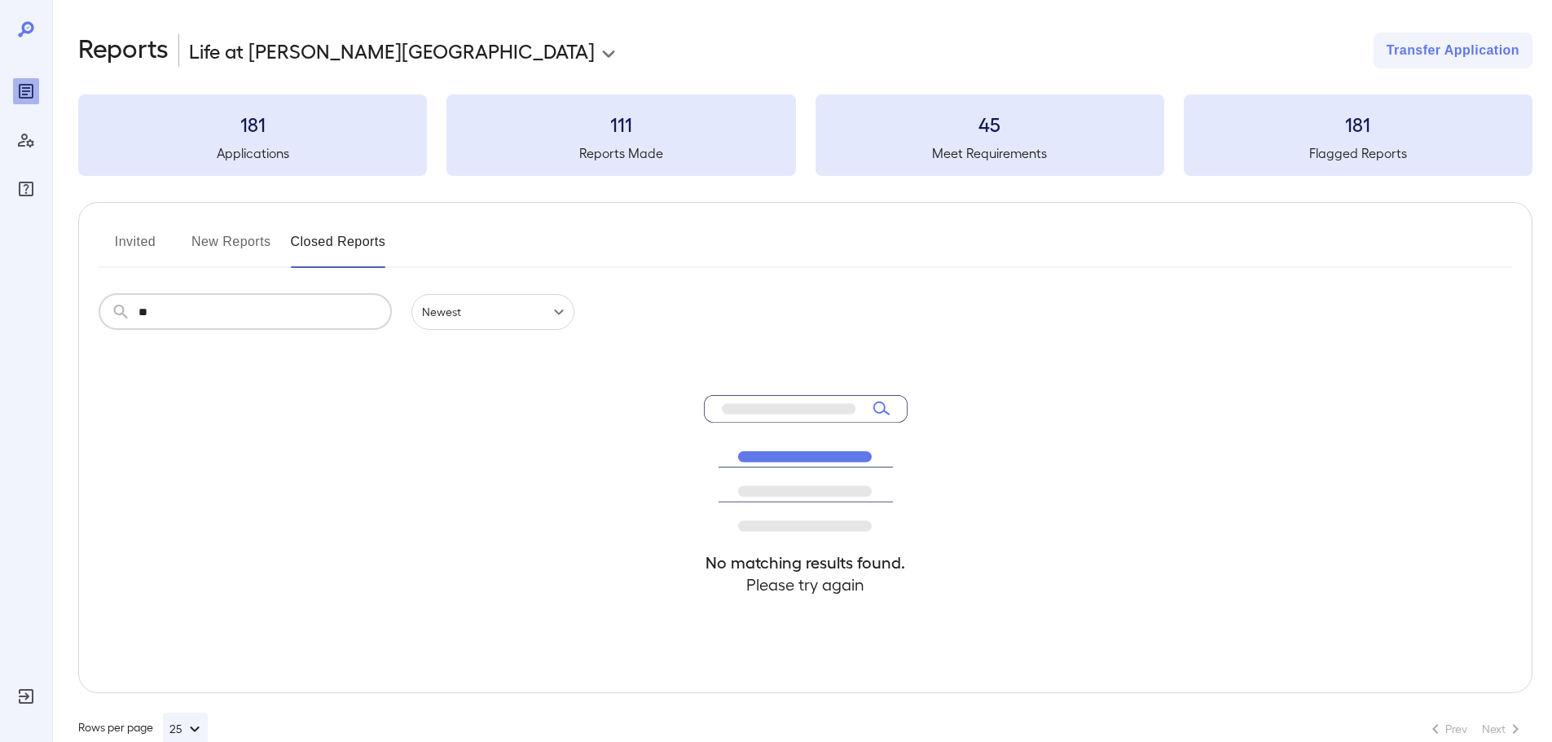
type input "*"
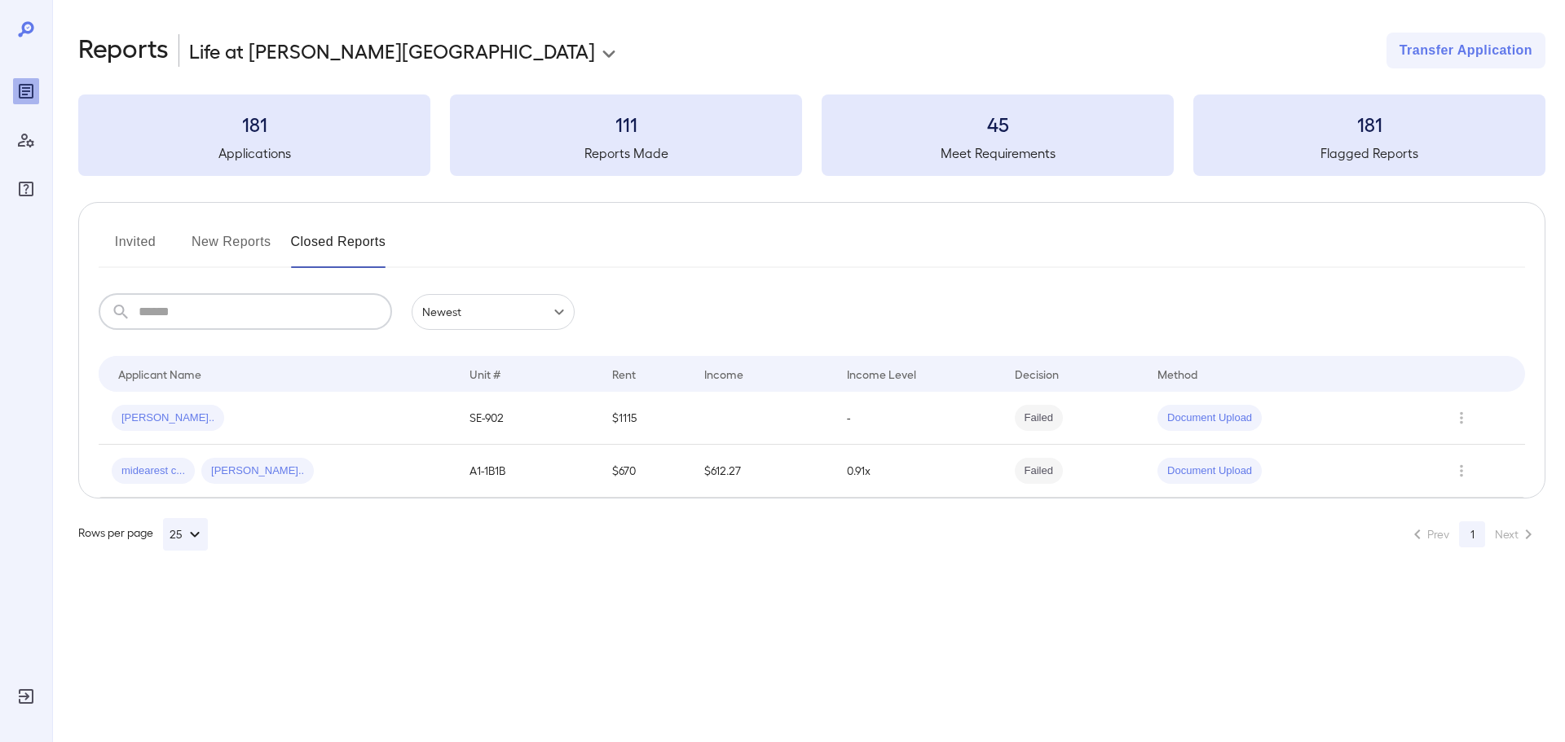
click at [228, 240] on button "New Reports" at bounding box center [231, 248] width 80 height 39
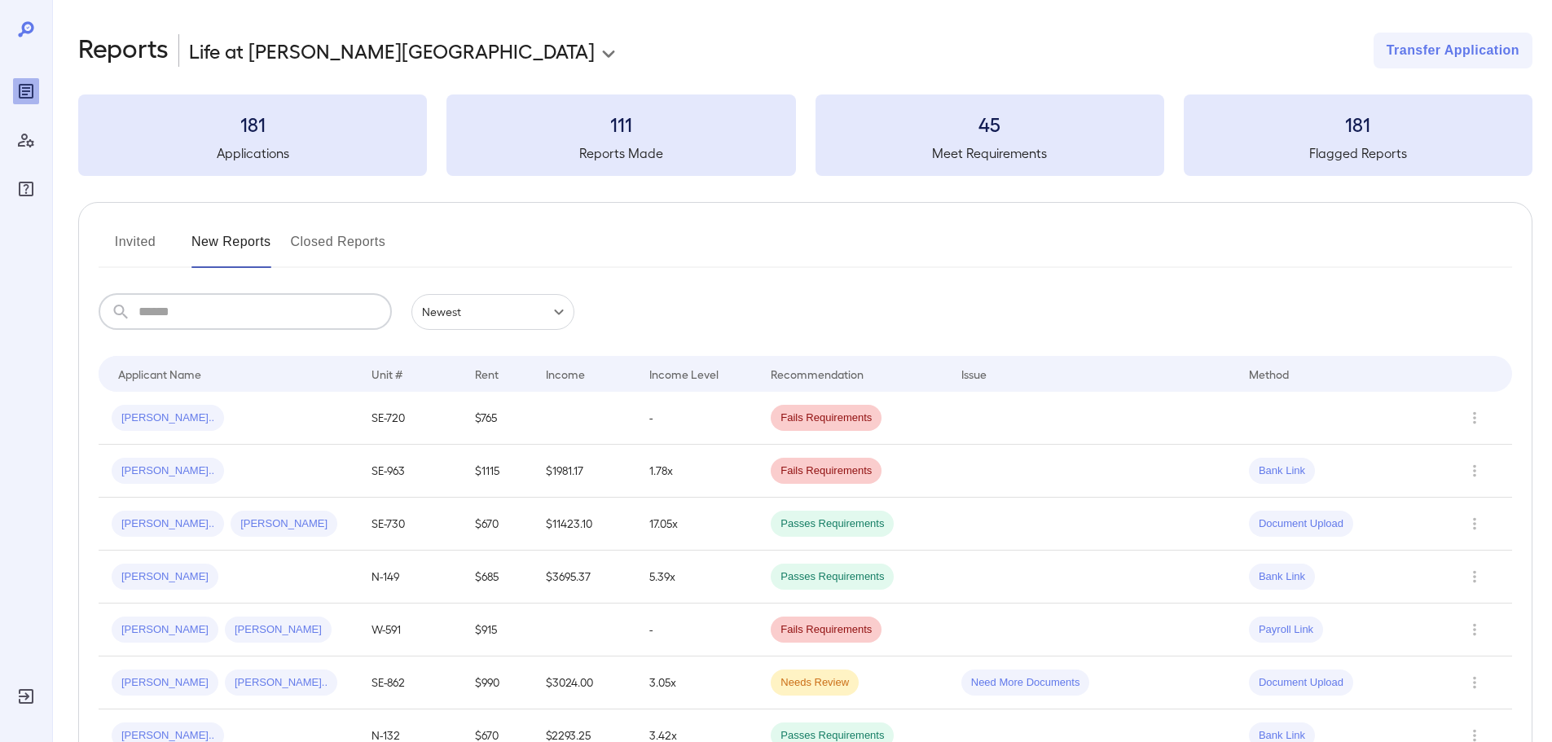
click at [234, 315] on input "text" at bounding box center [265, 312] width 253 height 36
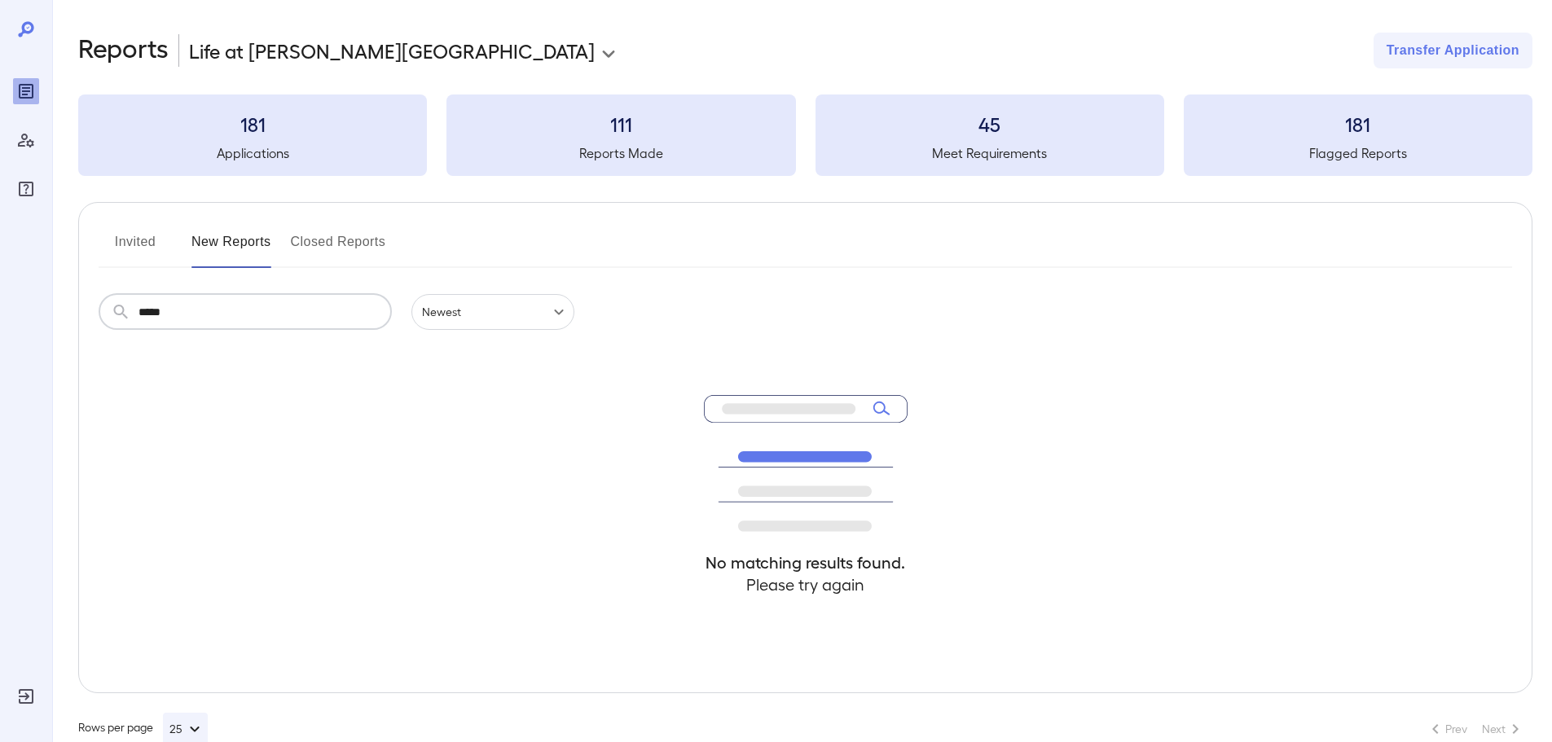
type input "*****"
click at [252, 109] on div "181 Applications" at bounding box center [252, 135] width 349 height 81
click at [1235, 122] on h3 "181" at bounding box center [1358, 124] width 349 height 26
drag, startPoint x: 1274, startPoint y: 130, endPoint x: 1254, endPoint y: 139, distance: 22.3
click at [1275, 131] on h3 "181" at bounding box center [1358, 124] width 349 height 26
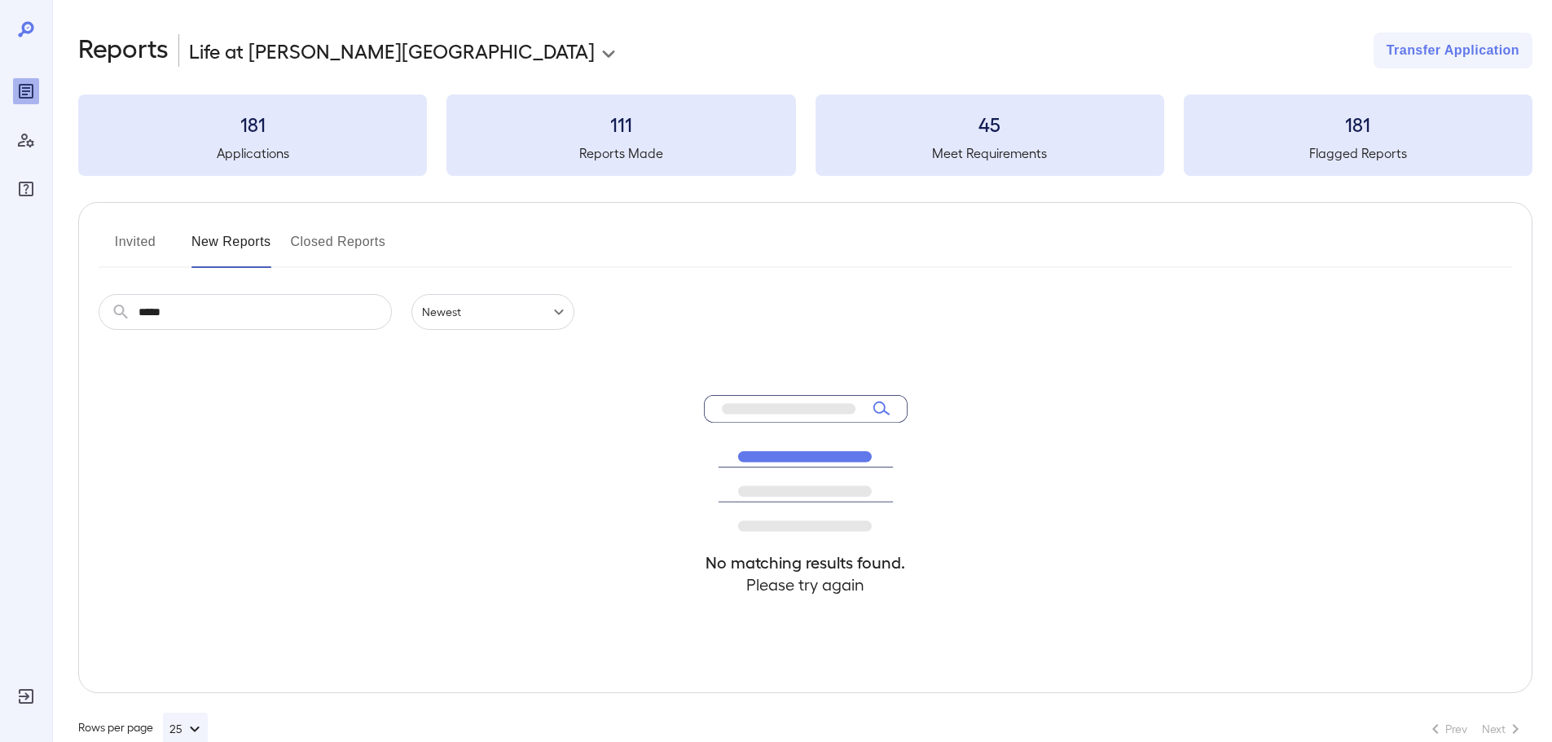
click at [945, 149] on h5 "Meet Requirements" at bounding box center [990, 153] width 349 height 20
click at [601, 161] on h5 "Reports Made" at bounding box center [621, 153] width 349 height 20
click at [131, 240] on button "Invited" at bounding box center [135, 248] width 73 height 39
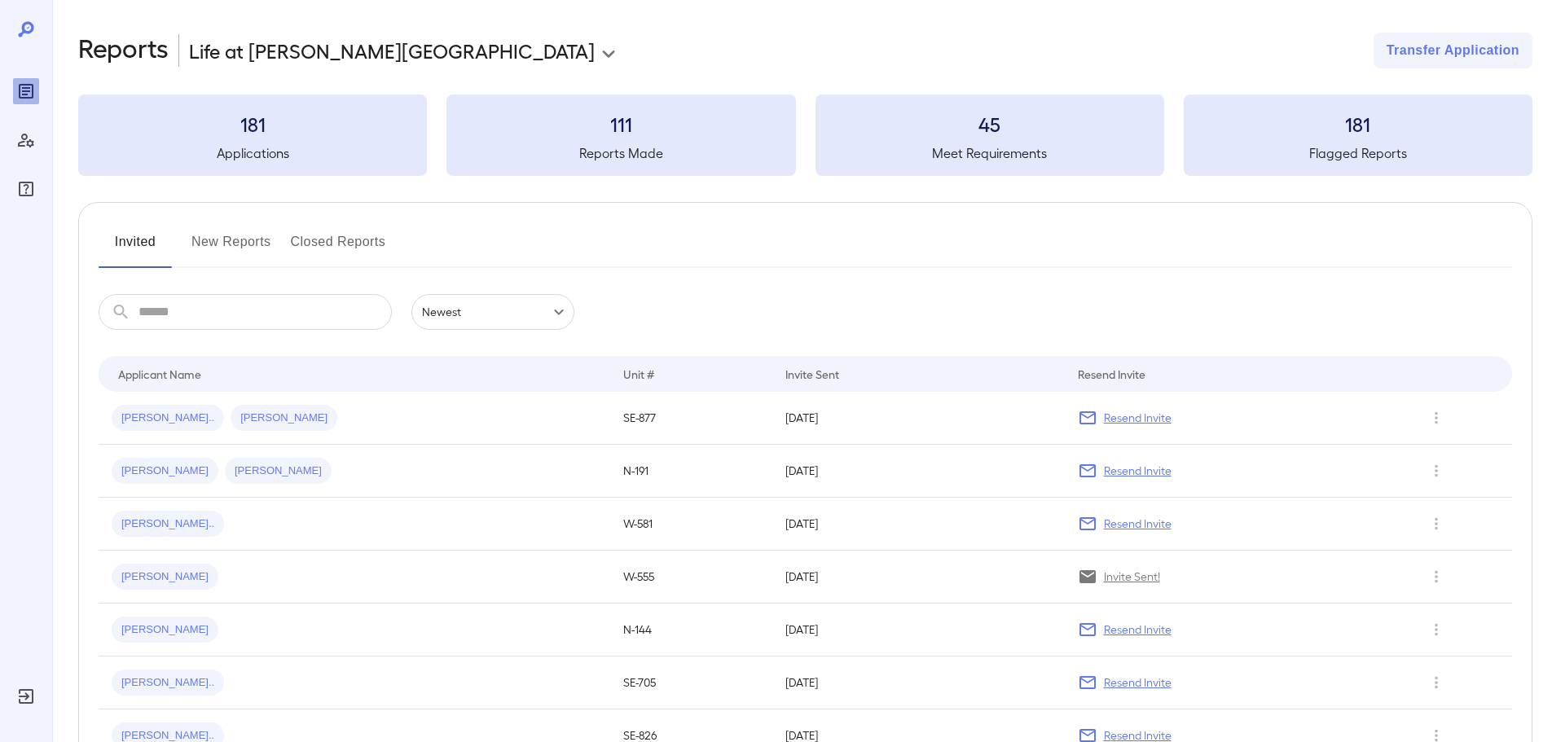
click at [152, 314] on input "text" at bounding box center [265, 312] width 253 height 36
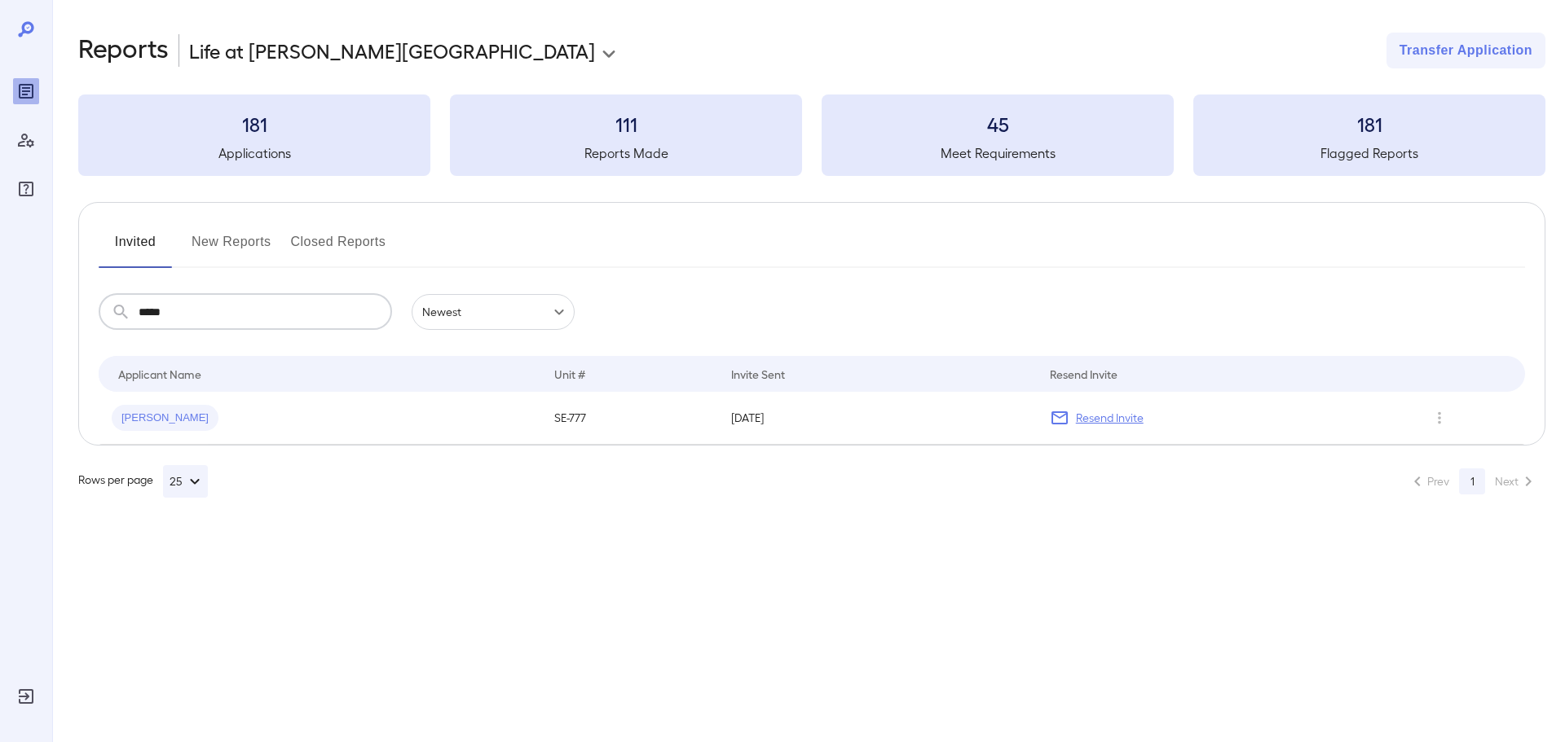
type input "*****"
click at [224, 421] on div "[PERSON_NAME]" at bounding box center [320, 418] width 416 height 26
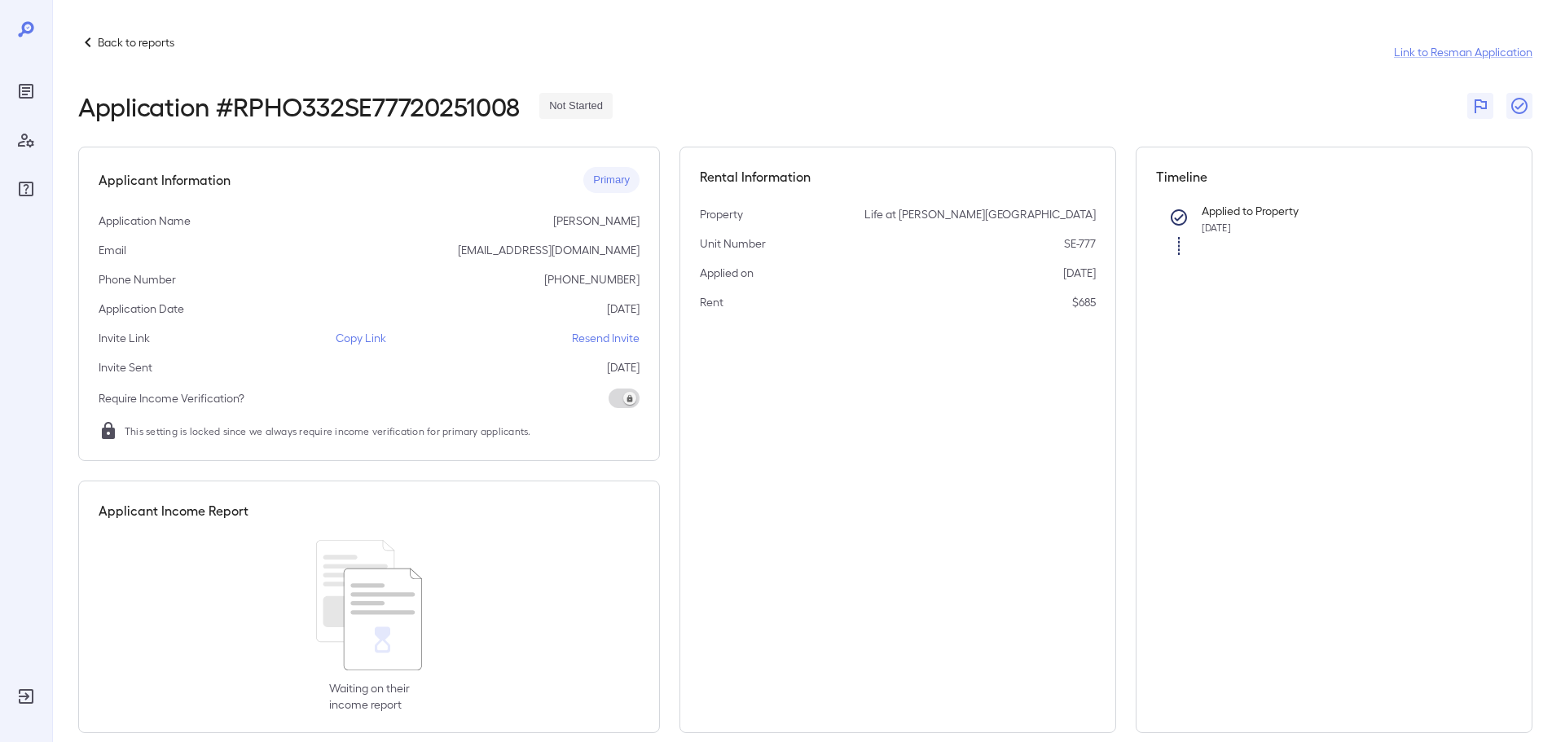
click at [608, 336] on p "Resend Invite" at bounding box center [606, 338] width 68 height 16
click at [360, 341] on p "Copy Link" at bounding box center [361, 338] width 51 height 16
click at [117, 34] on p "Back to reports" at bounding box center [136, 42] width 77 height 16
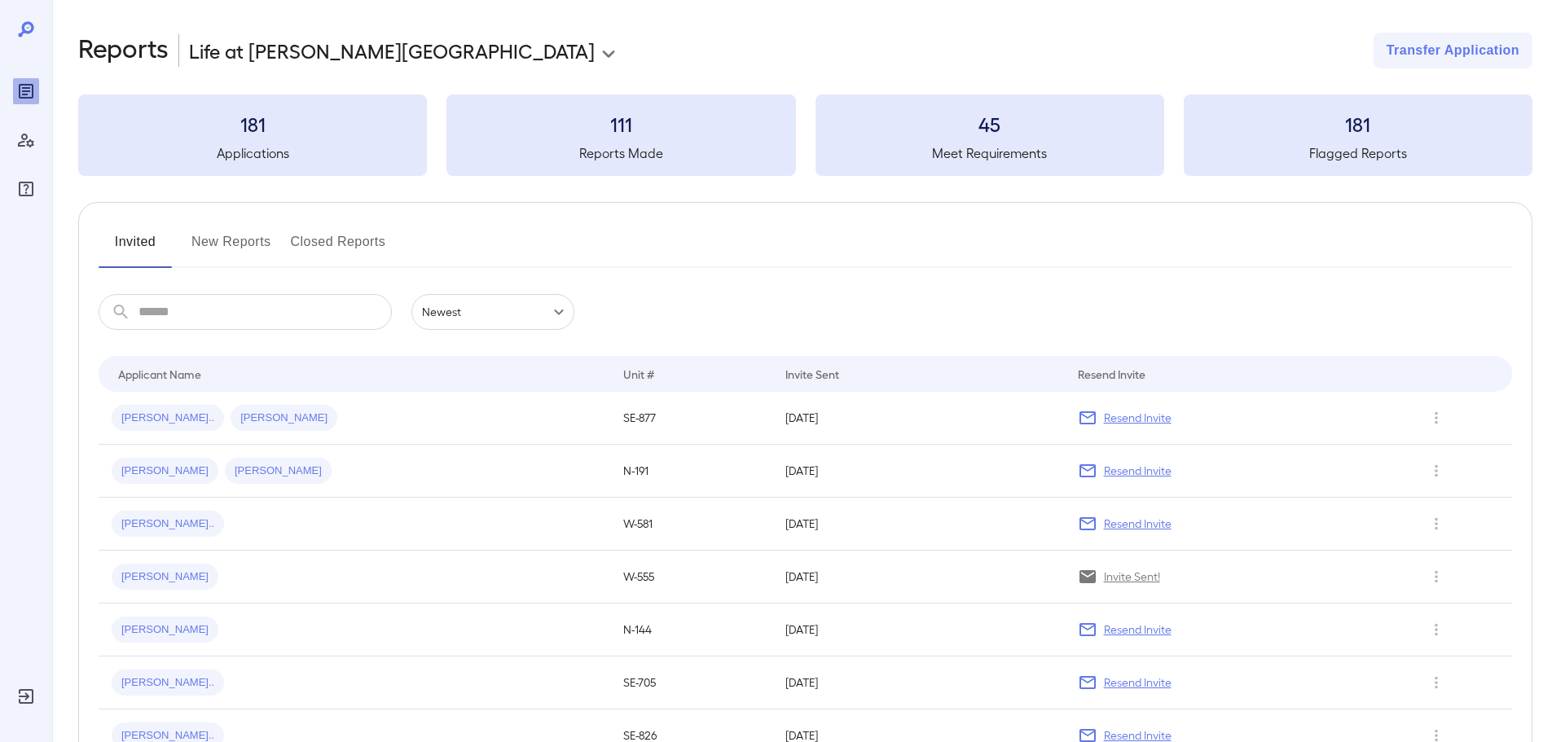
click at [213, 251] on button "New Reports" at bounding box center [231, 248] width 80 height 39
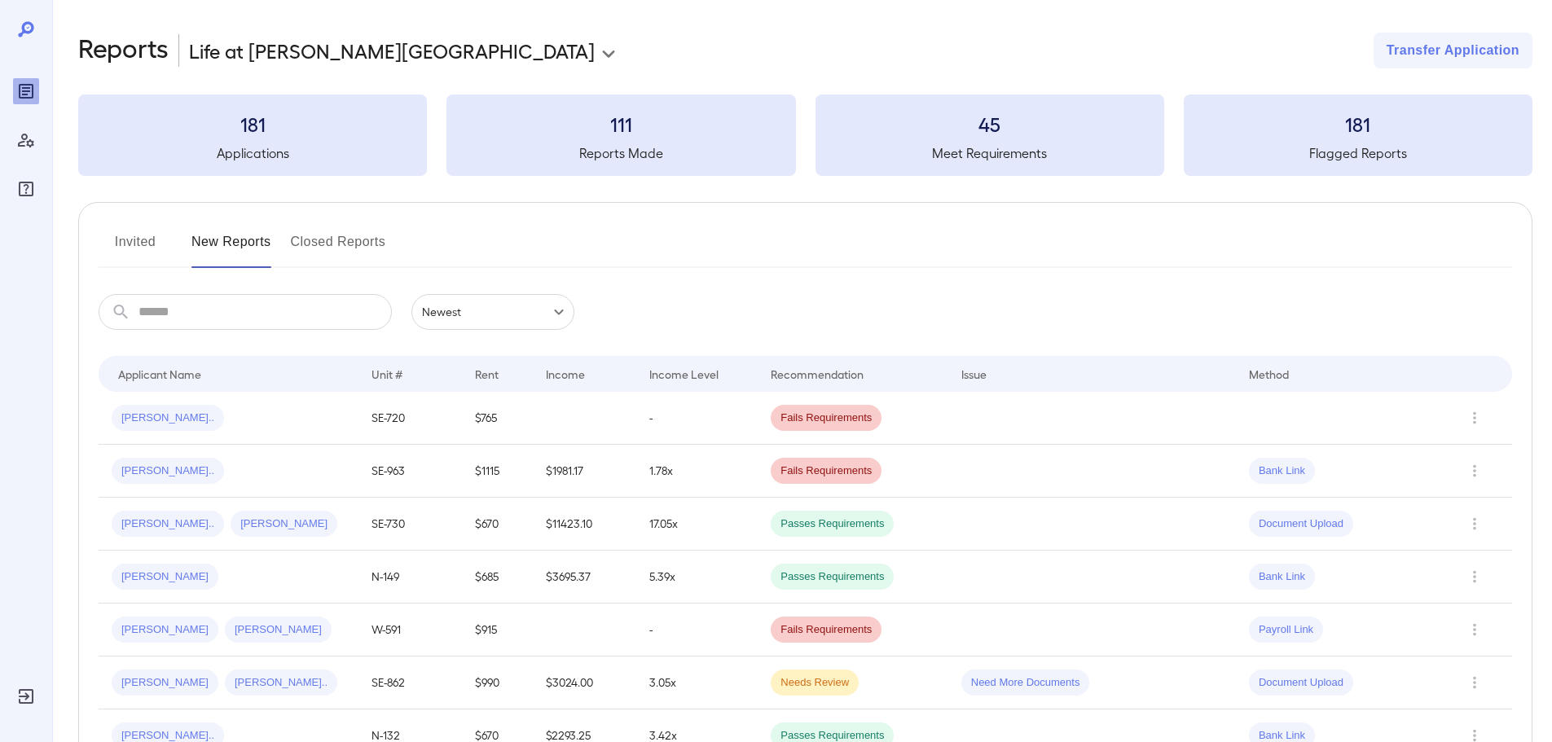
click at [153, 249] on button "Invited" at bounding box center [135, 248] width 73 height 39
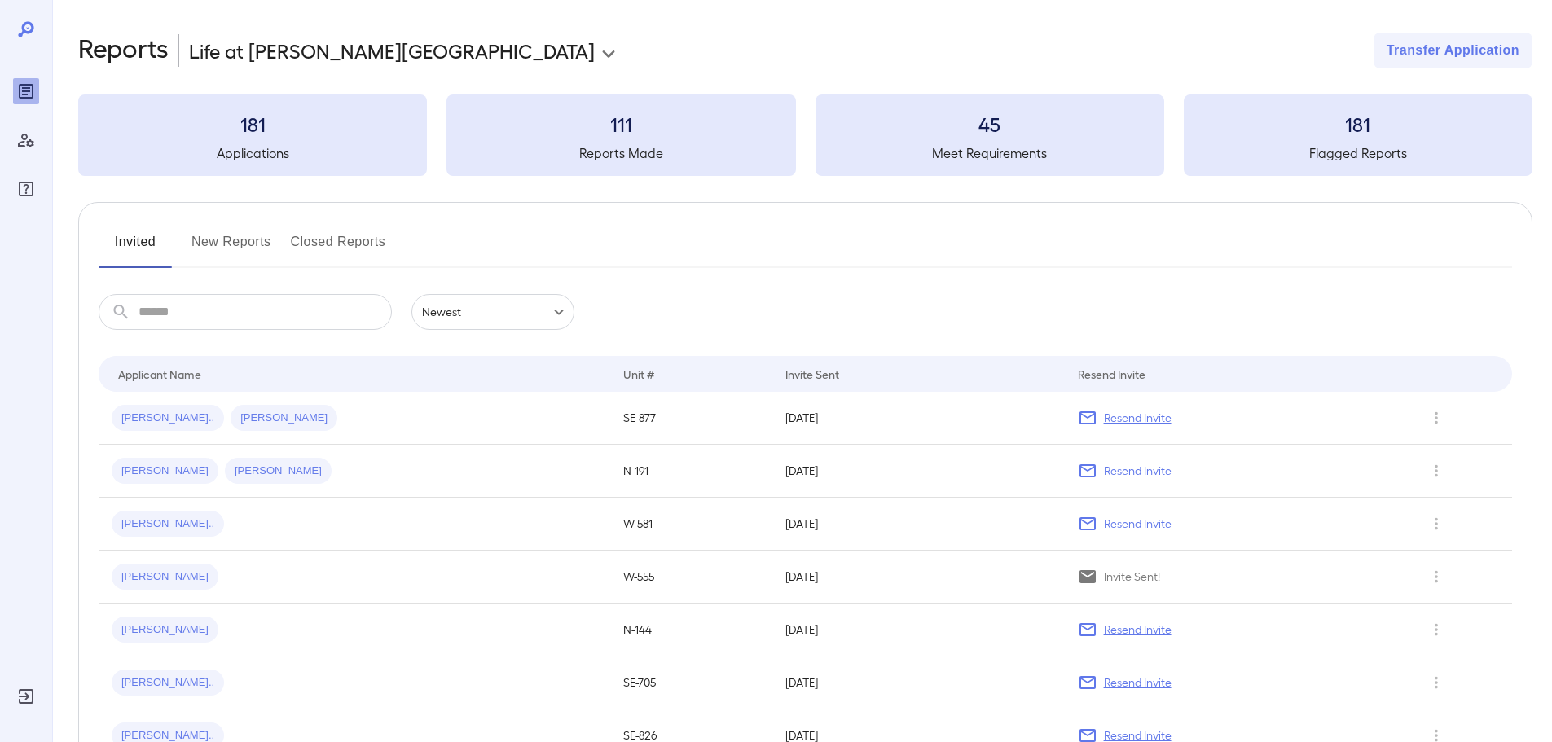
click at [145, 314] on input "text" at bounding box center [265, 312] width 253 height 36
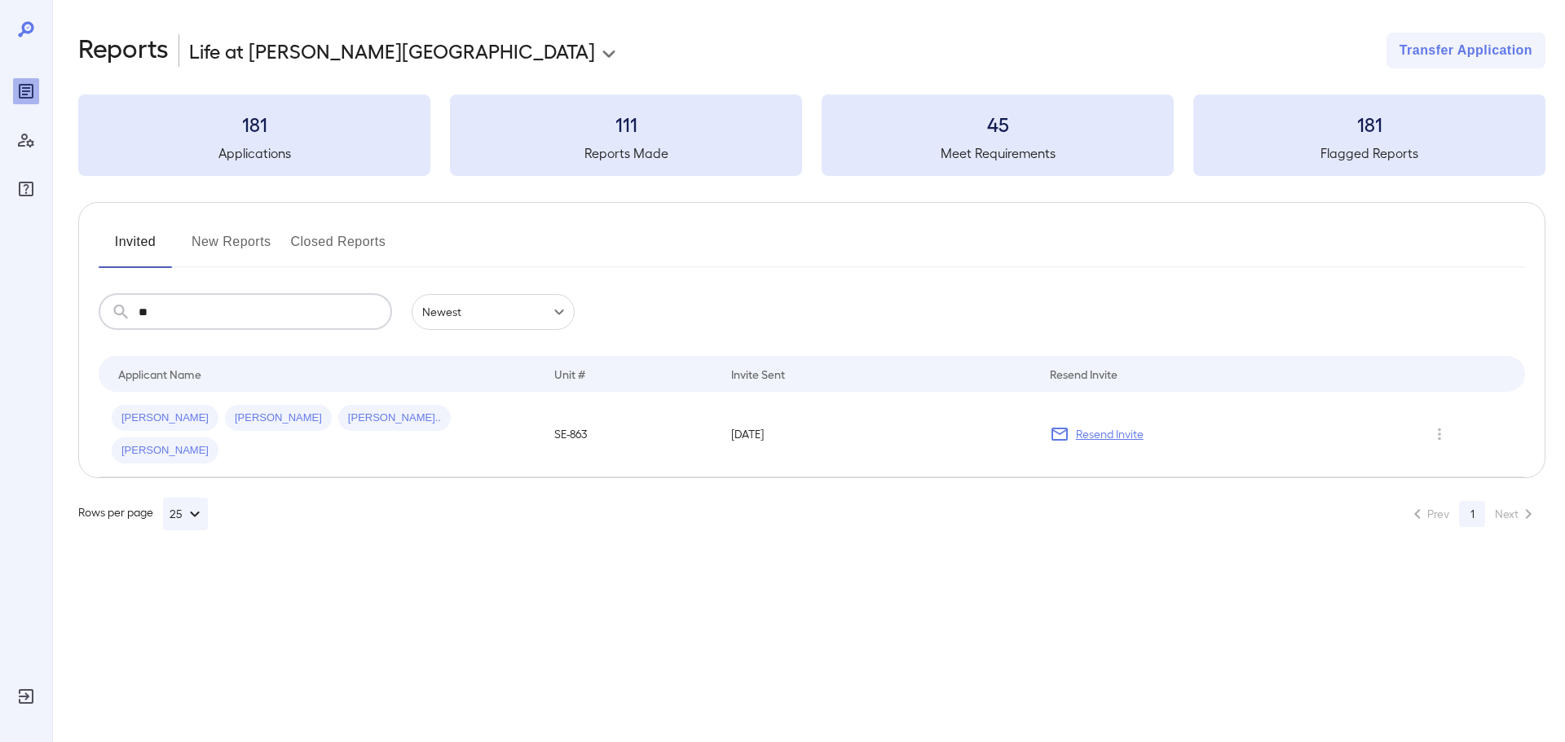
type input "*"
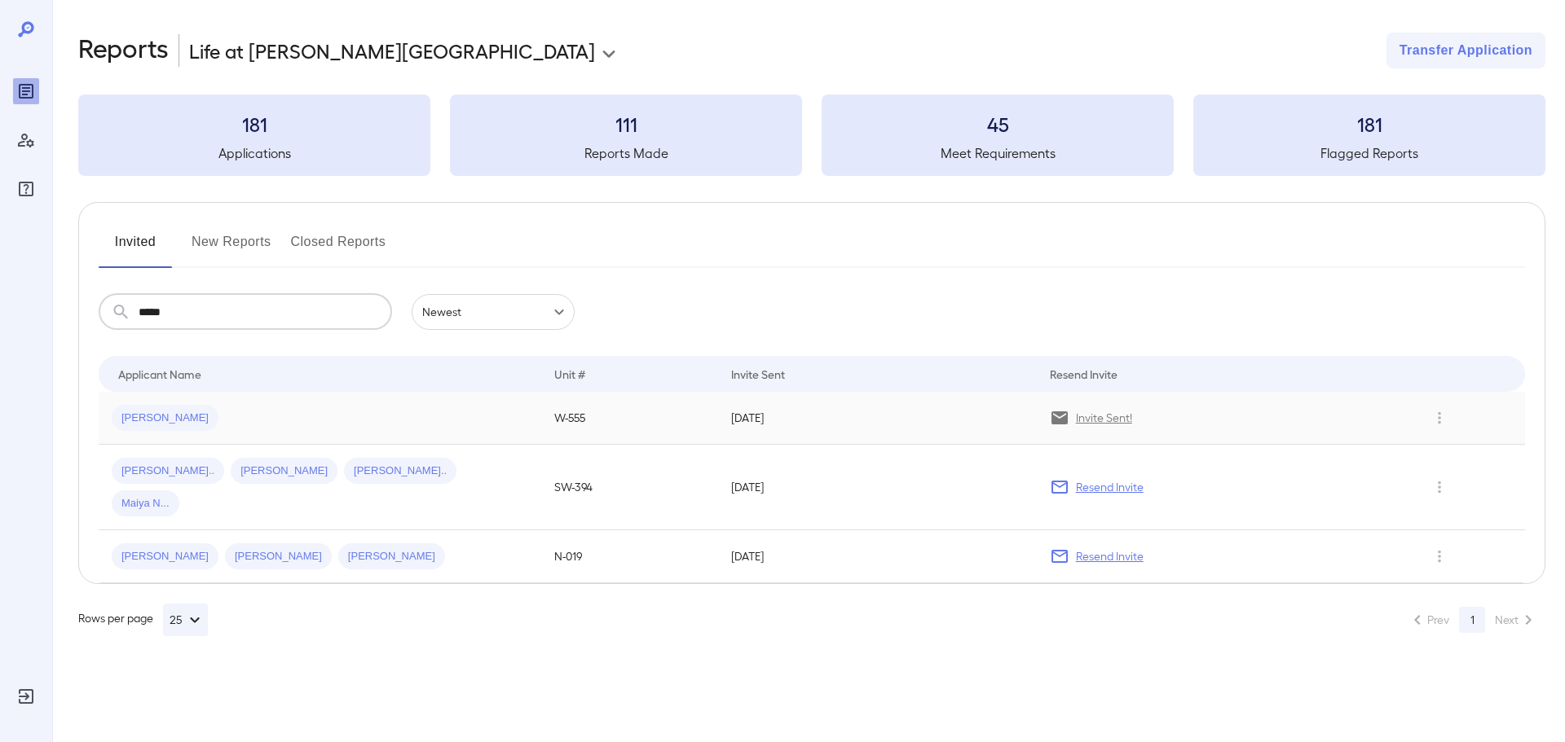
type input "*****"
click at [315, 399] on td "[PERSON_NAME]" at bounding box center [320, 418] width 442 height 53
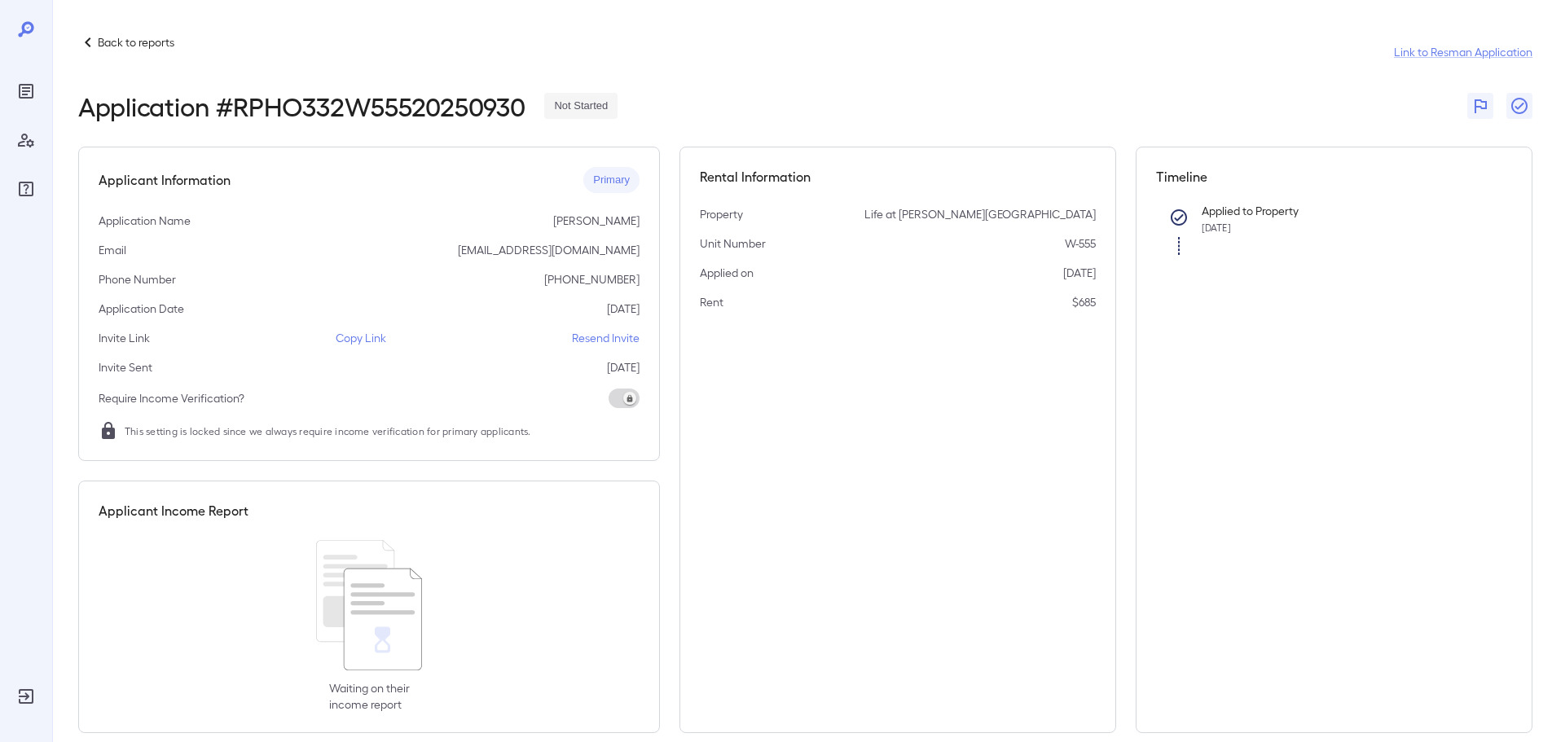
click at [385, 336] on p "Copy Link" at bounding box center [361, 338] width 51 height 16
click at [142, 37] on p "Back to reports" at bounding box center [136, 42] width 77 height 16
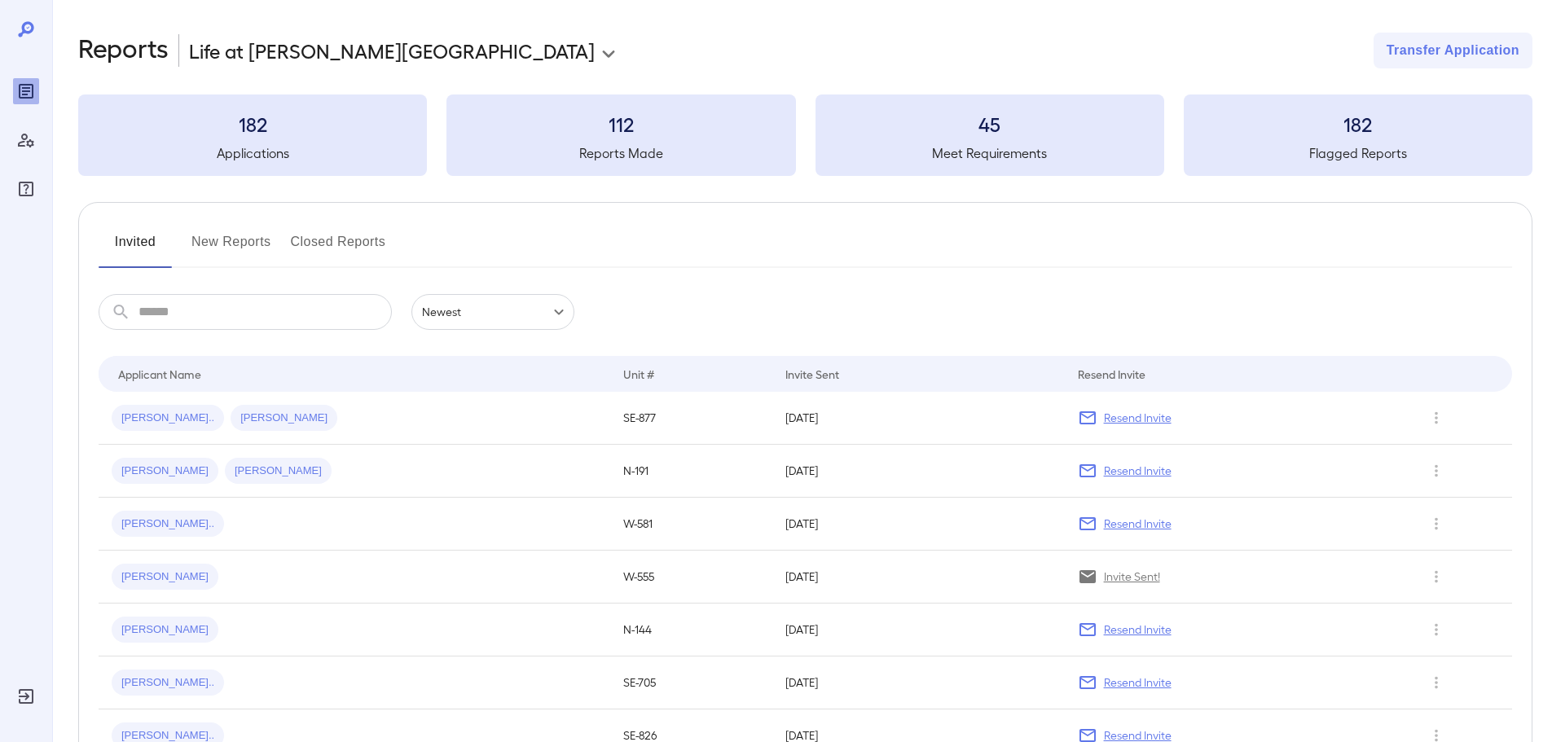
click at [188, 323] on input "text" at bounding box center [265, 312] width 253 height 36
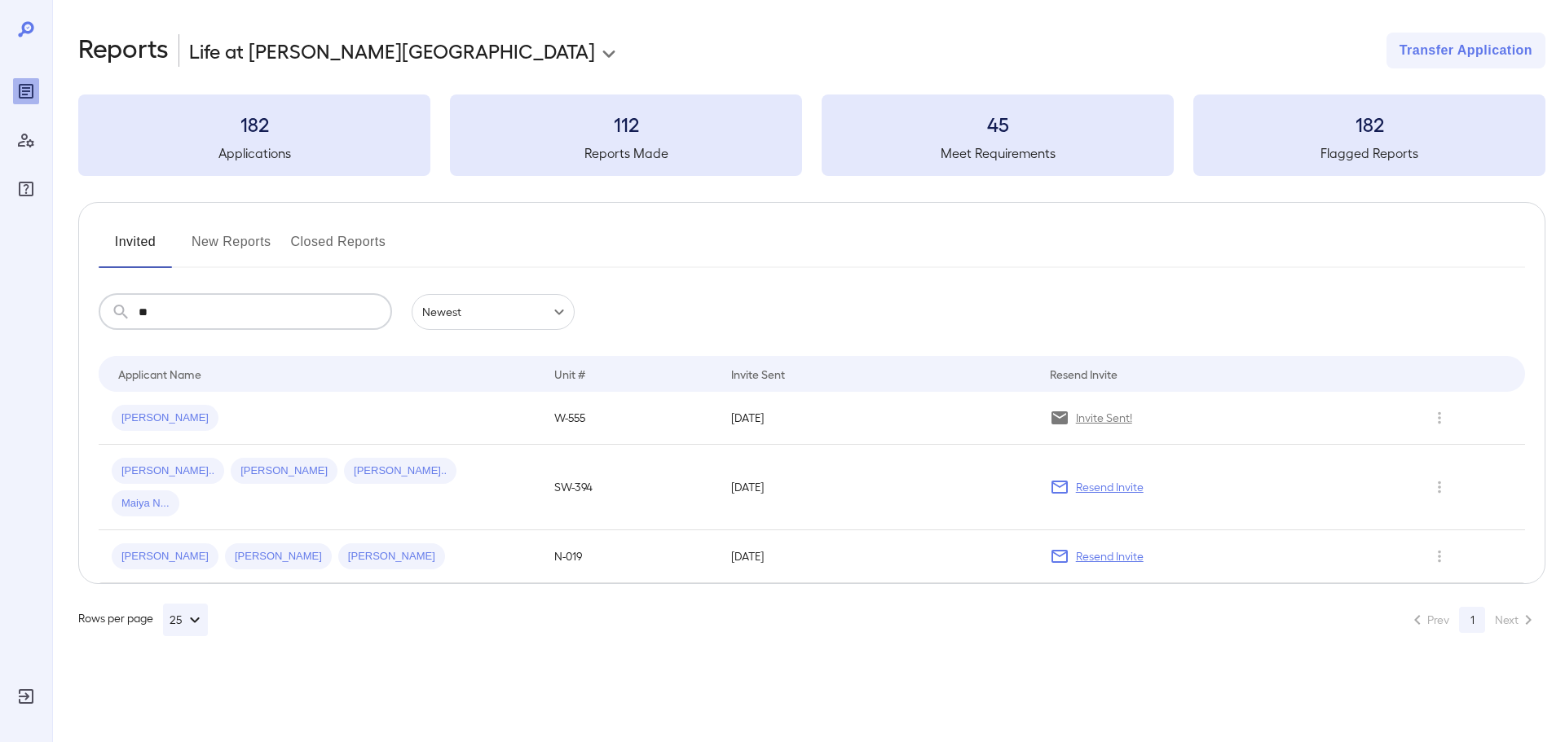
type input "*"
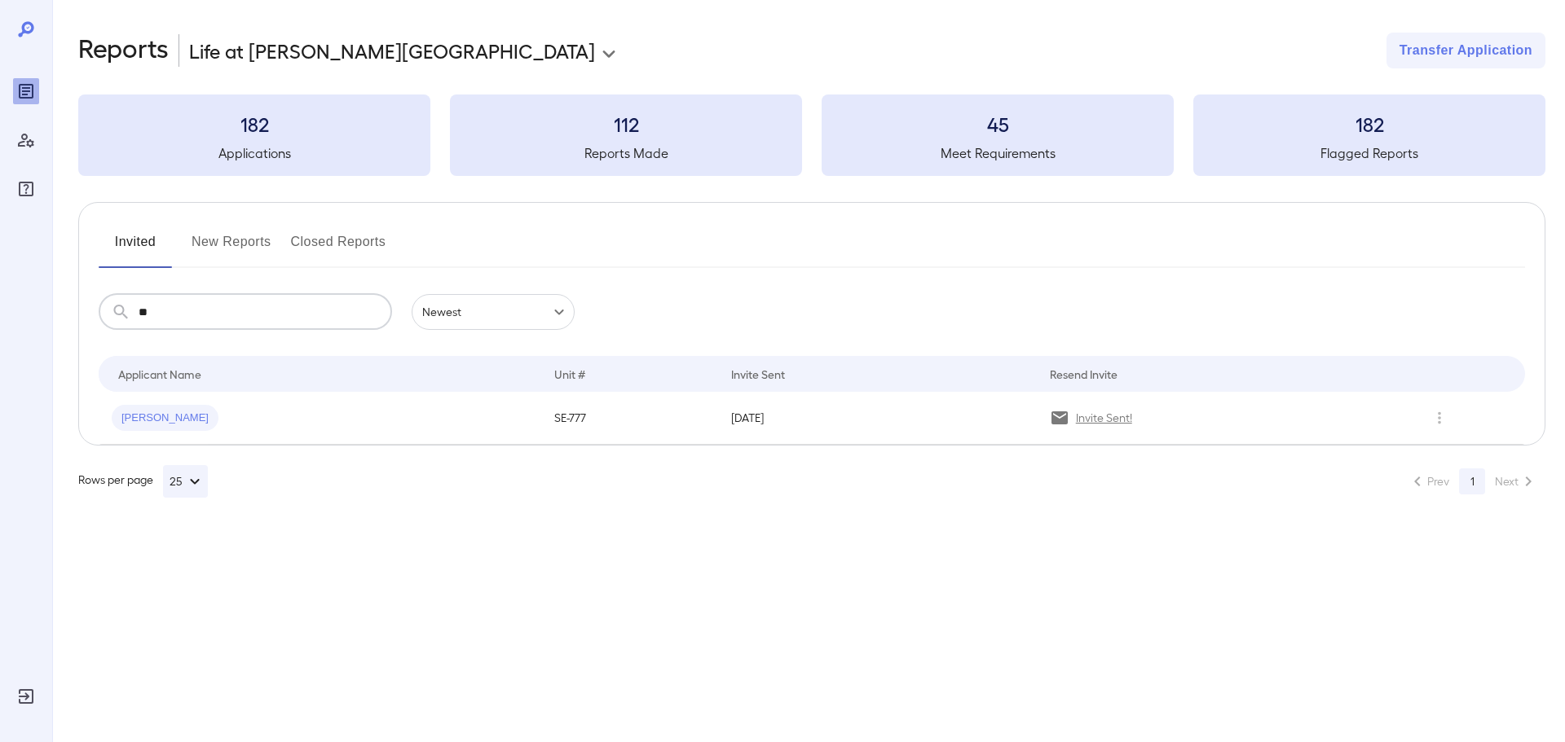
type input "*"
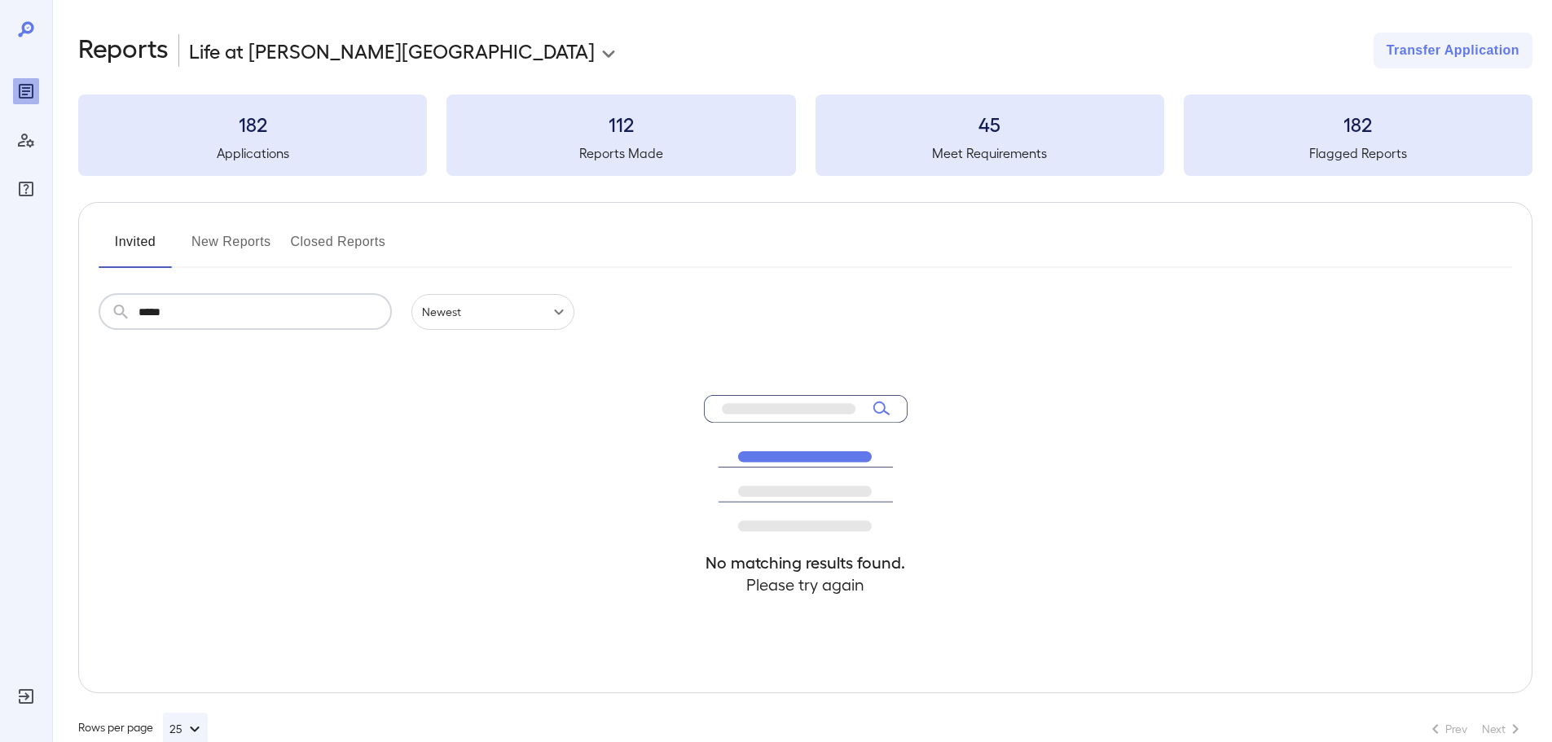
type input "*****"
click at [222, 234] on button "New Reports" at bounding box center [231, 248] width 80 height 39
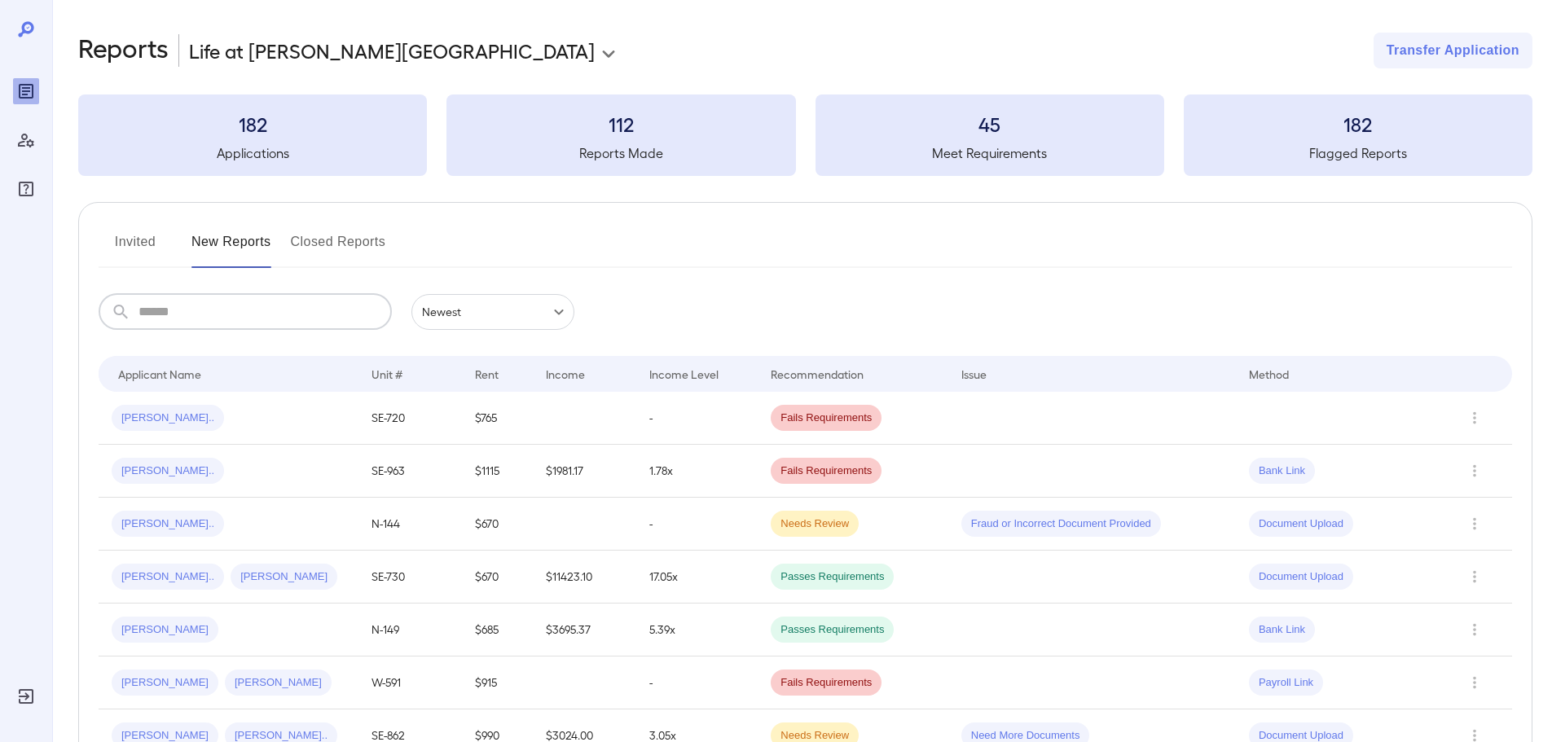
click at [210, 302] on input "text" at bounding box center [265, 312] width 253 height 36
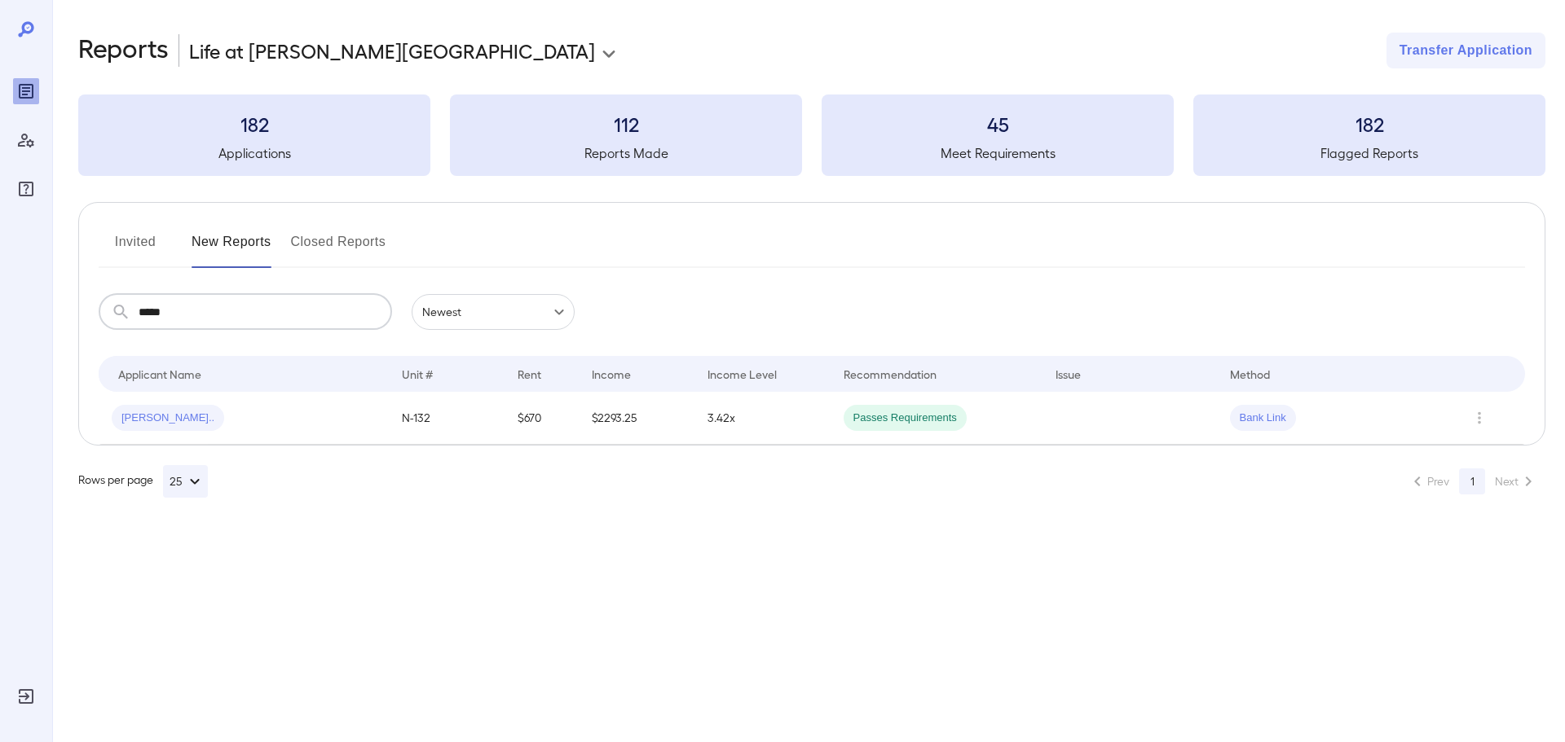
type input "*****"
